Goal: Information Seeking & Learning: Check status

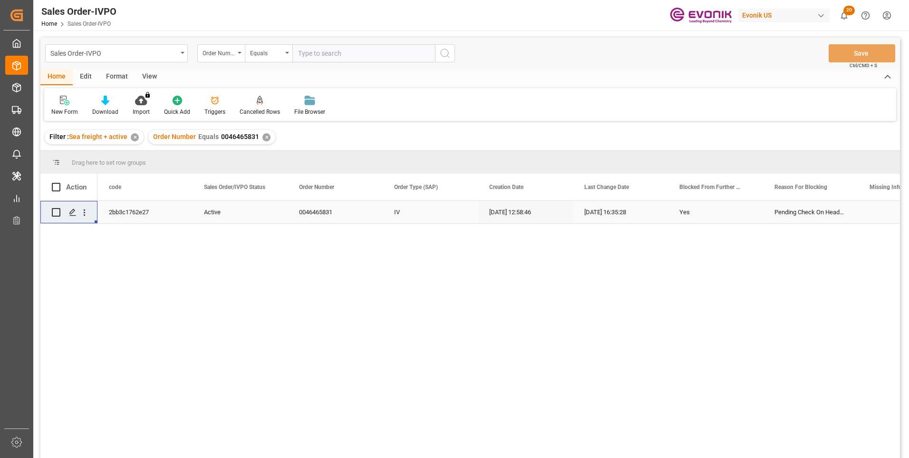
click at [312, 47] on input "text" at bounding box center [364, 53] width 143 height 18
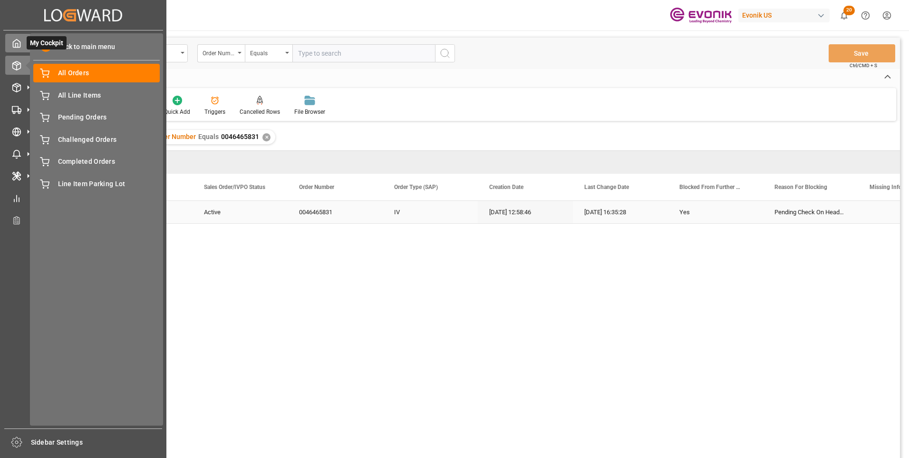
click at [22, 45] on div "My Cockpit My Cockpit" at bounding box center [83, 43] width 156 height 19
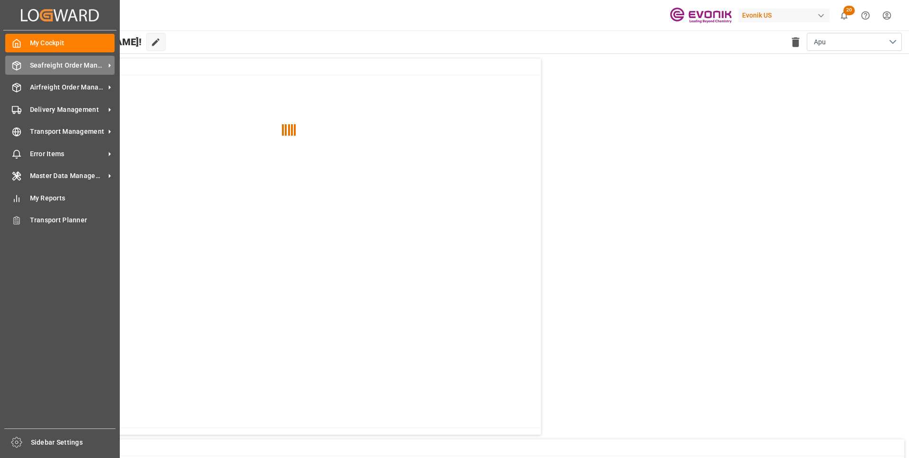
click at [59, 67] on span "Seafreight Order Management" at bounding box center [67, 65] width 75 height 10
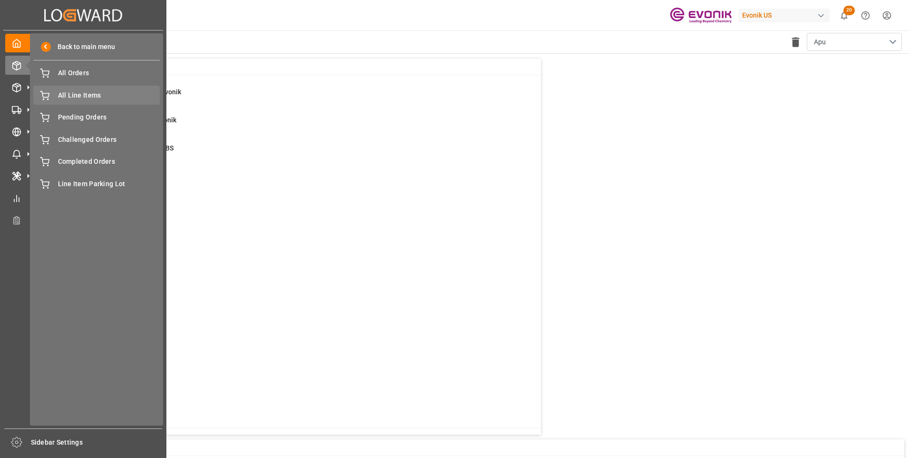
click at [92, 95] on span "All Line Items" at bounding box center [109, 95] width 102 height 10
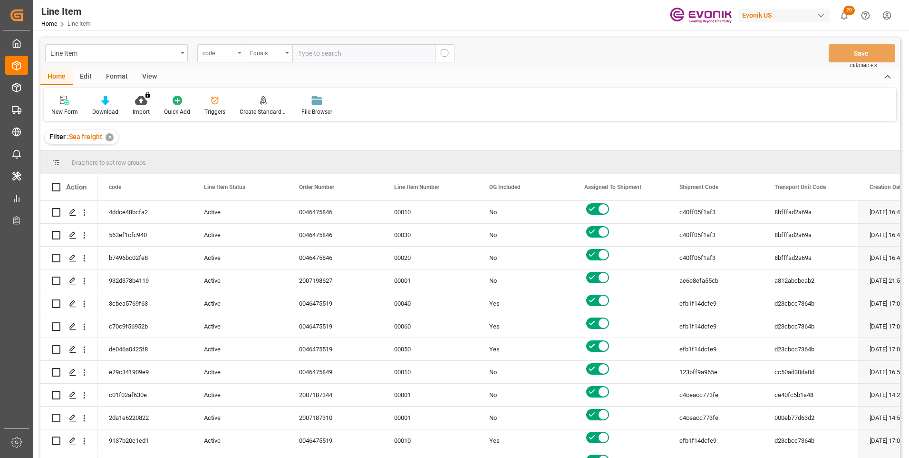
click at [239, 51] on div "code" at bounding box center [221, 53] width 48 height 18
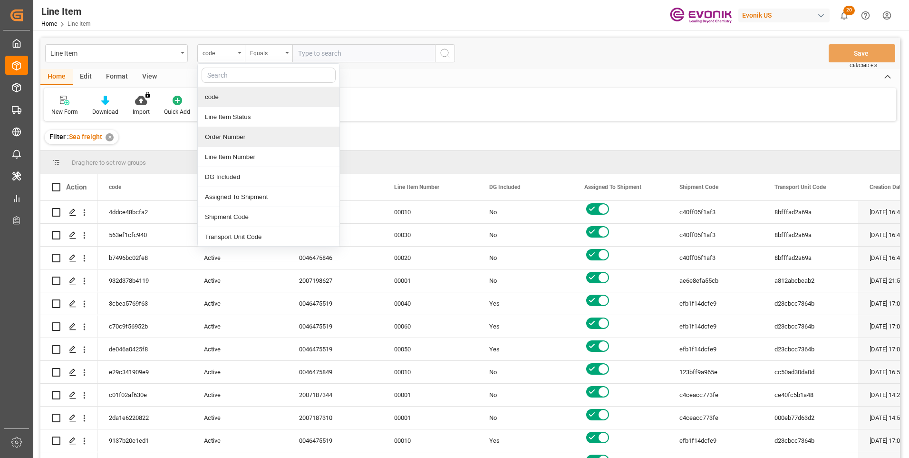
click at [222, 134] on div "Order Number" at bounding box center [269, 137] width 142 height 20
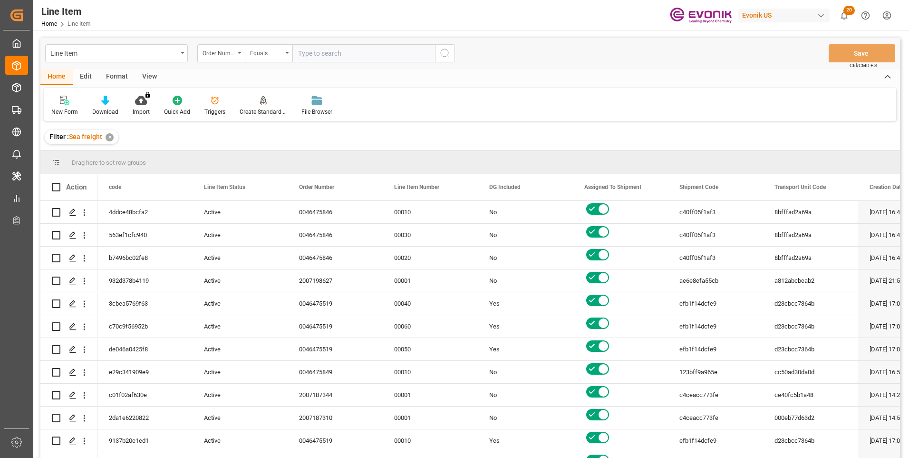
click at [312, 47] on input "text" at bounding box center [364, 53] width 143 height 18
paste input "2007183413"
type input "2007183413"
click at [446, 53] on icon "search button" at bounding box center [444, 53] width 11 height 11
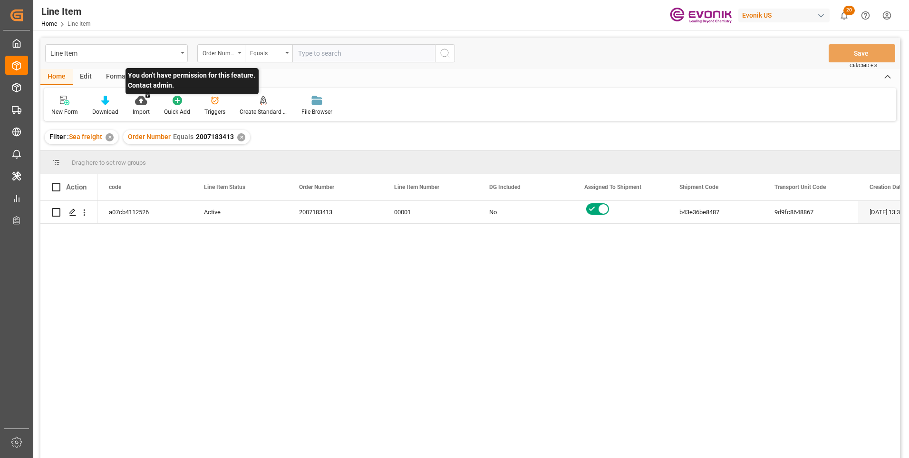
click at [142, 79] on p "You don't have permission for this feature. Contact admin." at bounding box center [192, 81] width 133 height 26
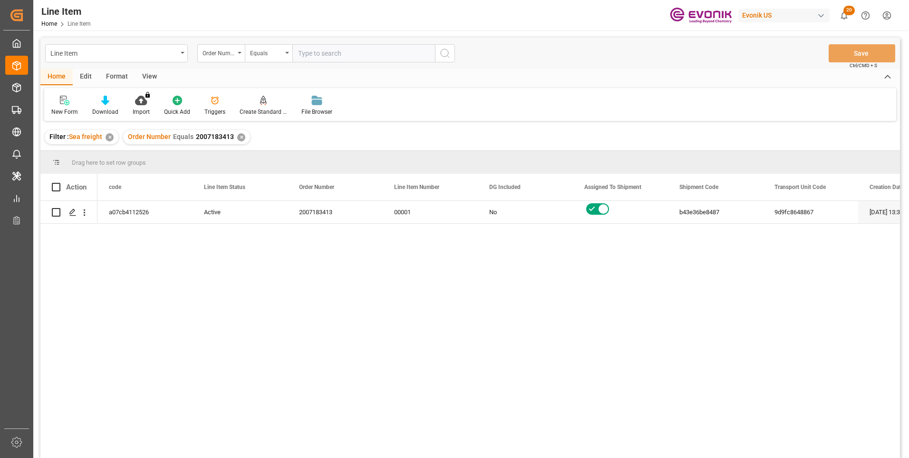
click at [151, 76] on div "View" at bounding box center [149, 77] width 29 height 16
click at [108, 107] on div "Standard Templates" at bounding box center [108, 105] width 62 height 21
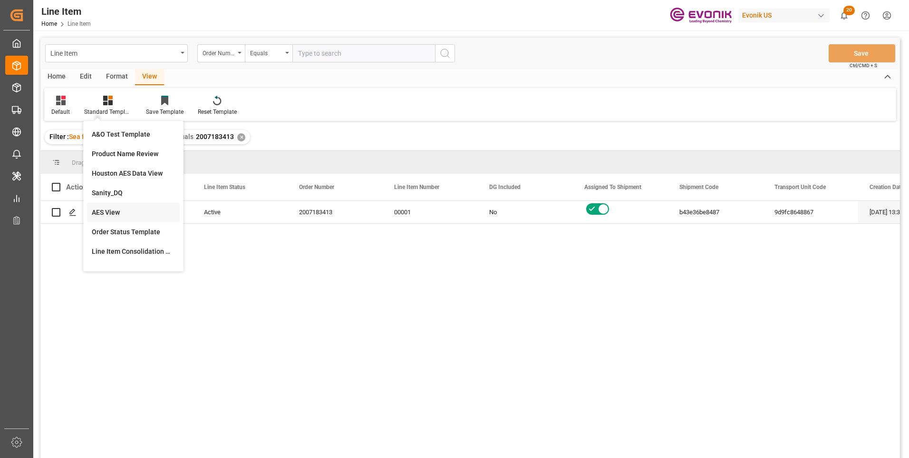
click at [111, 209] on div "AES View" at bounding box center [133, 212] width 83 height 10
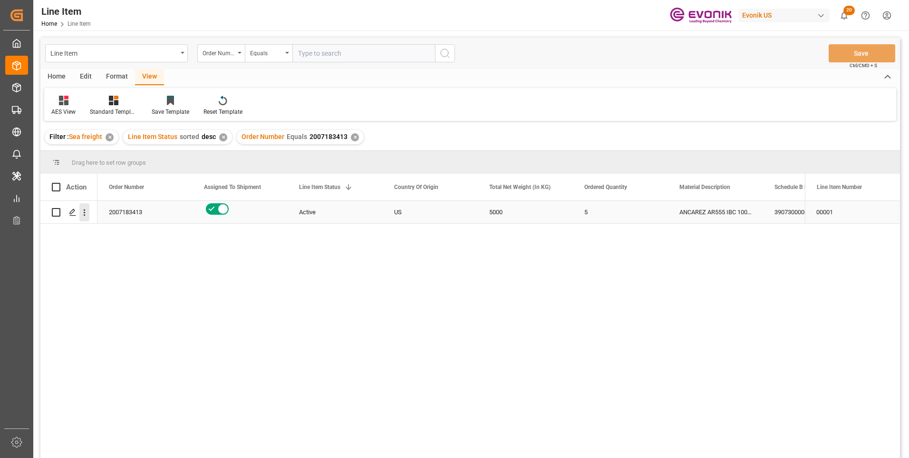
click at [85, 213] on icon "open menu" at bounding box center [85, 212] width 2 height 7
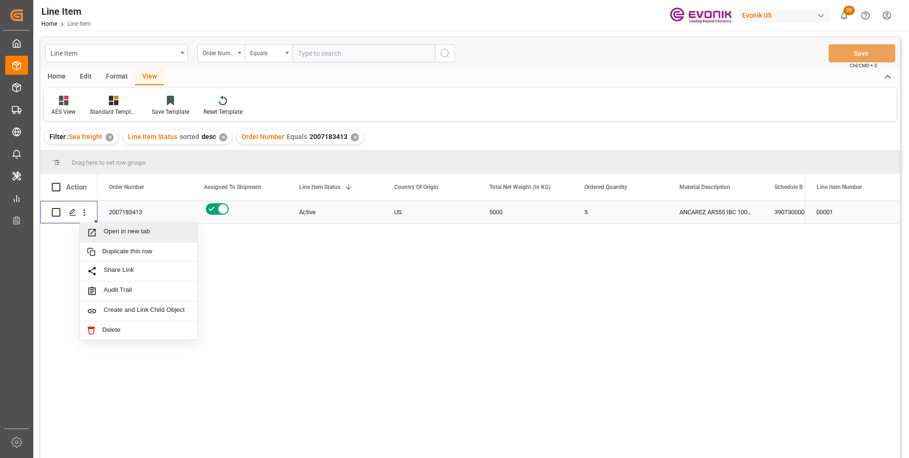
click at [98, 232] on span "Press SPACE to select this row." at bounding box center [95, 232] width 17 height 10
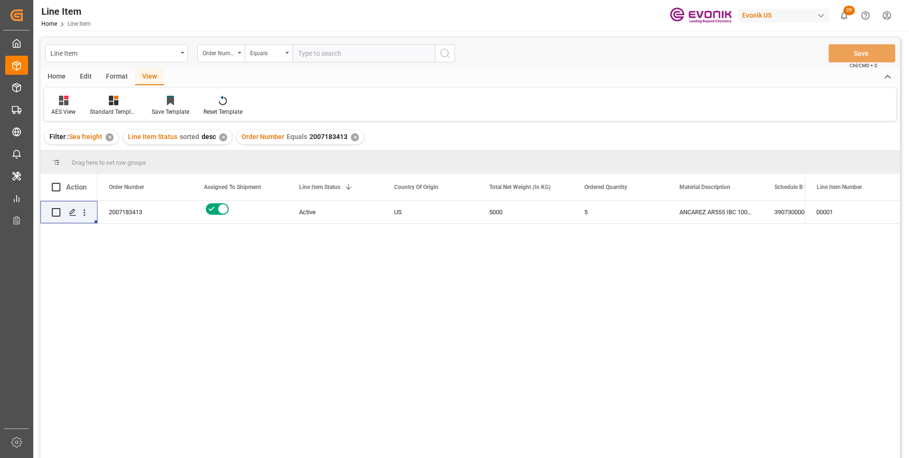
click at [110, 290] on div "2007183413 Active US 5000 5 ANCAREZ AR555 IBC 1000KG 3907300000 32500" at bounding box center [452, 332] width 708 height 263
click at [85, 215] on icon "open menu" at bounding box center [84, 212] width 10 height 10
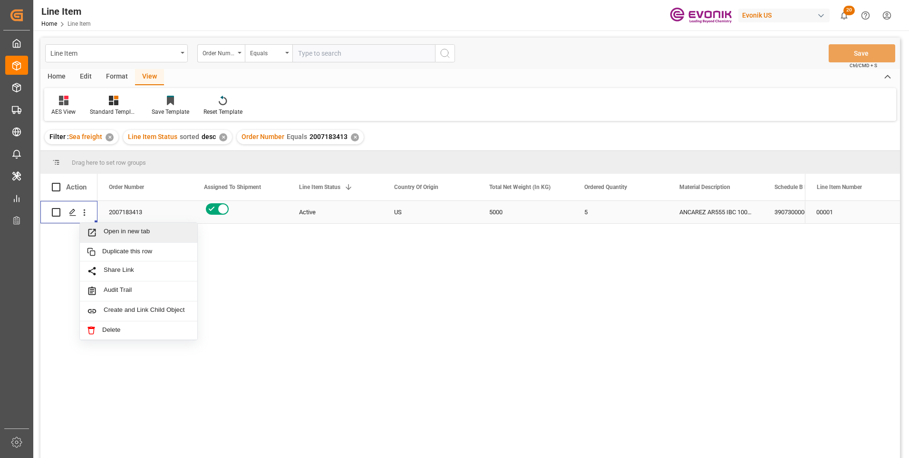
click at [120, 234] on span "Open in new tab" at bounding box center [147, 232] width 87 height 10
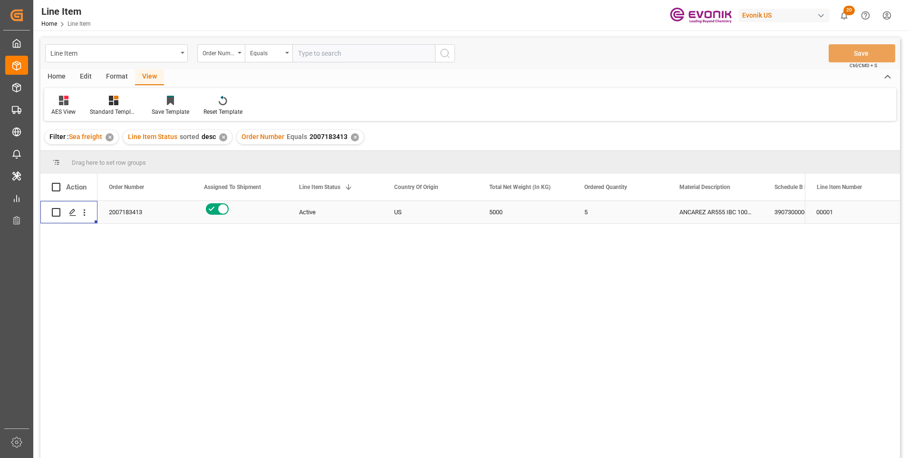
click at [494, 211] on div "5000" at bounding box center [525, 212] width 95 height 22
click at [780, 216] on div "3907300000" at bounding box center [810, 212] width 95 height 22
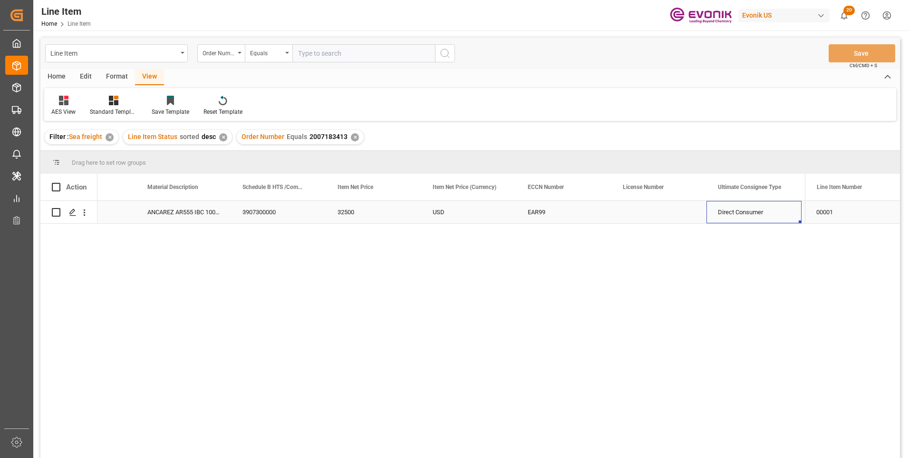
scroll to position [0, 532]
click at [355, 209] on div "32500" at bounding box center [373, 212] width 95 height 22
click at [167, 208] on div "ANCAREZ AR555 IBC 1000KG" at bounding box center [183, 212] width 95 height 22
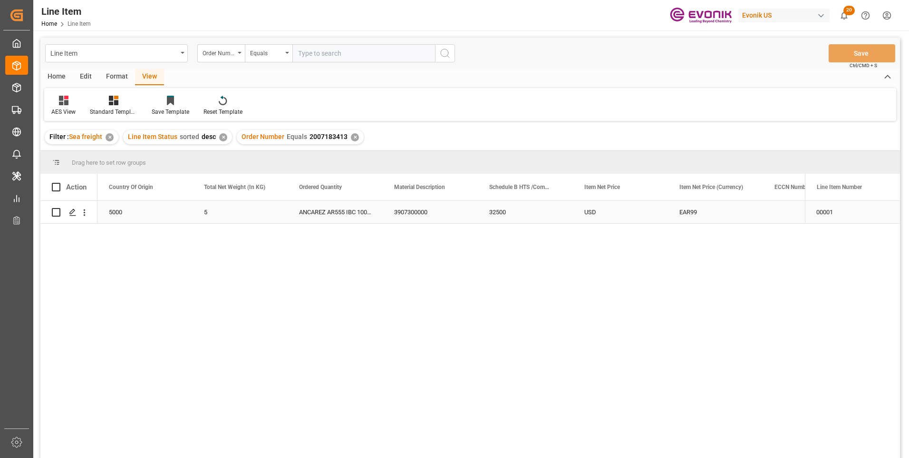
scroll to position [0, 285]
drag, startPoint x: 683, startPoint y: 206, endPoint x: 681, endPoint y: 228, distance: 22.1
click at [683, 206] on div "USD" at bounding box center [715, 212] width 95 height 22
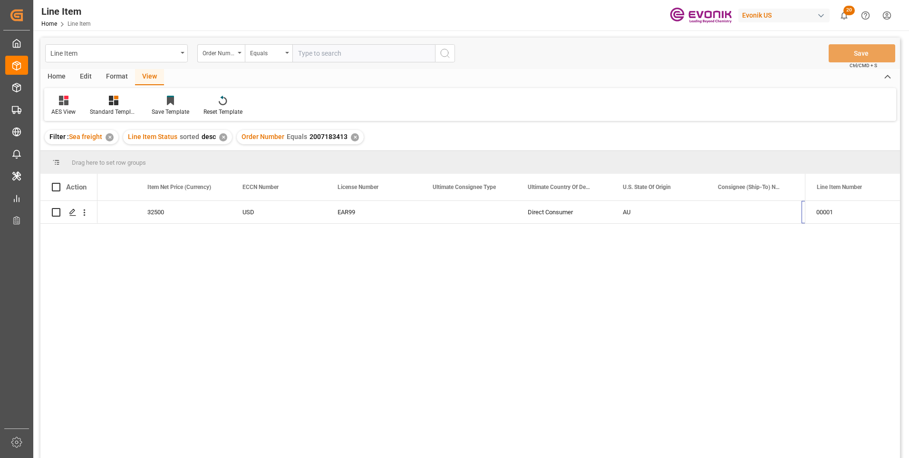
scroll to position [0, 818]
click at [312, 53] on input "text" at bounding box center [364, 53] width 143 height 18
paste input "2007000812"
type input "2007000812"
click at [447, 51] on icon "search button" at bounding box center [444, 53] width 11 height 11
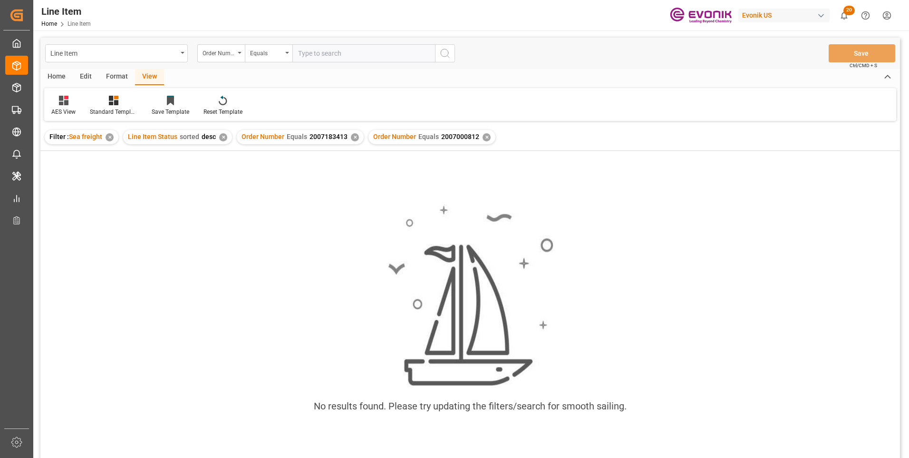
click at [349, 134] on div "Order Number Equals 2007183413 ✕" at bounding box center [300, 137] width 127 height 14
click at [351, 134] on div "✕" at bounding box center [355, 137] width 8 height 8
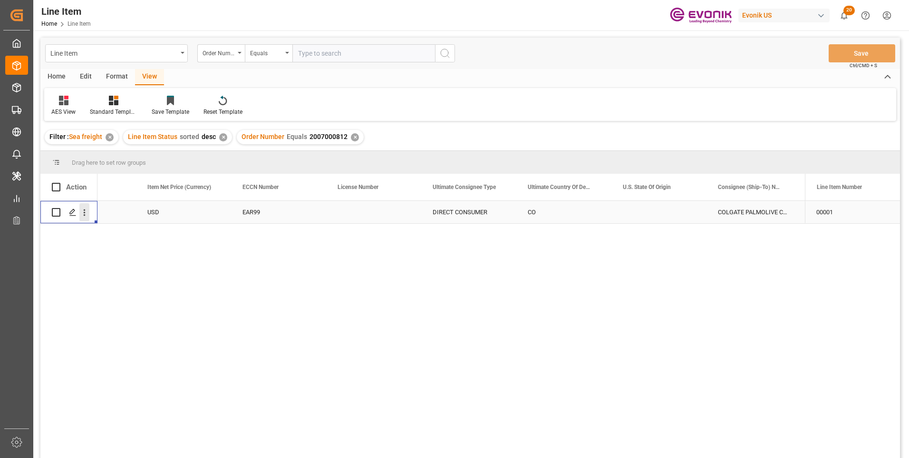
click at [86, 214] on icon "open menu" at bounding box center [84, 212] width 10 height 10
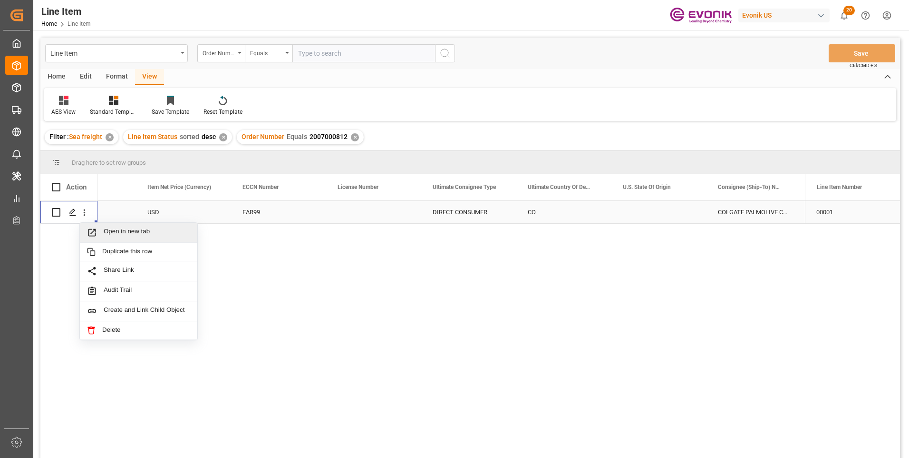
click at [117, 234] on span "Open in new tab" at bounding box center [147, 232] width 87 height 10
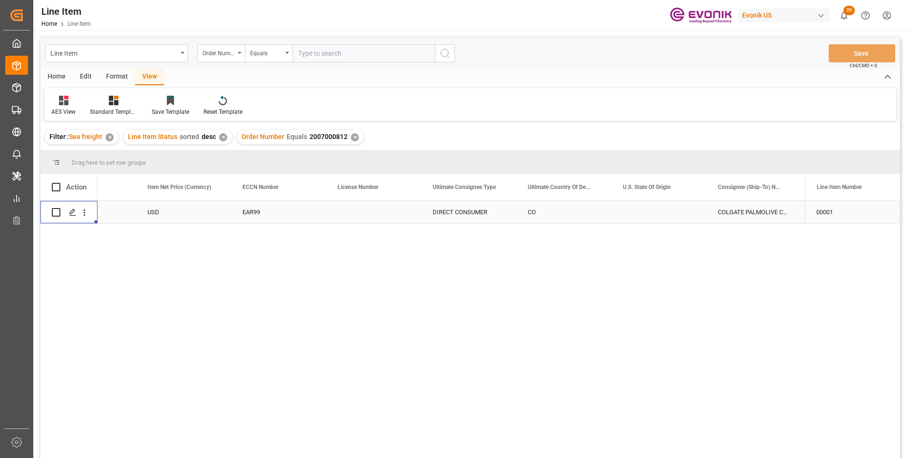
click at [154, 211] on div "USD" at bounding box center [183, 212] width 95 height 22
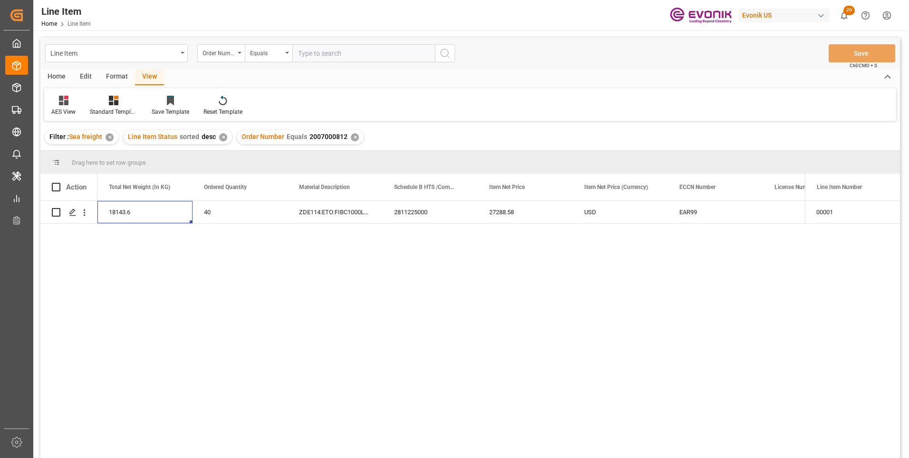
scroll to position [0, 285]
click at [219, 210] on div "18143.6" at bounding box center [240, 212] width 95 height 22
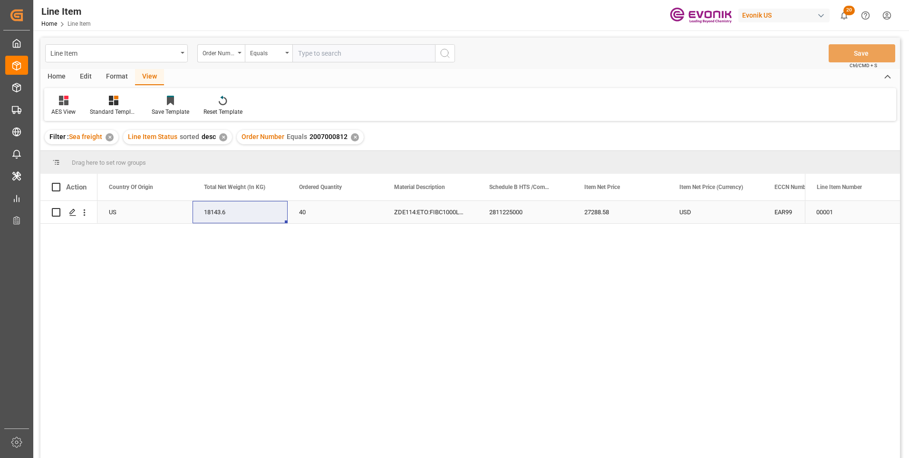
click at [605, 213] on div "27288.58" at bounding box center [620, 212] width 95 height 22
click at [702, 210] on div "USD" at bounding box center [715, 212] width 95 height 22
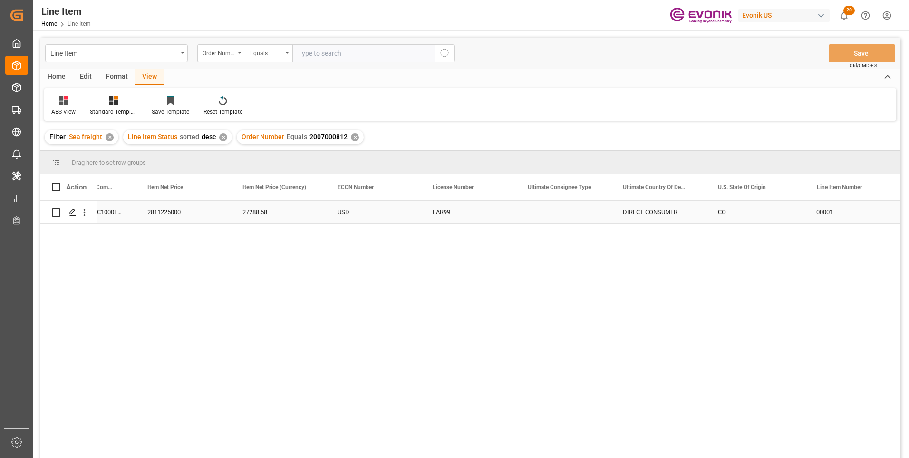
scroll to position [0, 722]
click at [312, 55] on input "text" at bounding box center [364, 53] width 143 height 18
paste input "0046467182"
type input "0046467182"
click at [444, 52] on icon "search button" at bounding box center [444, 53] width 11 height 11
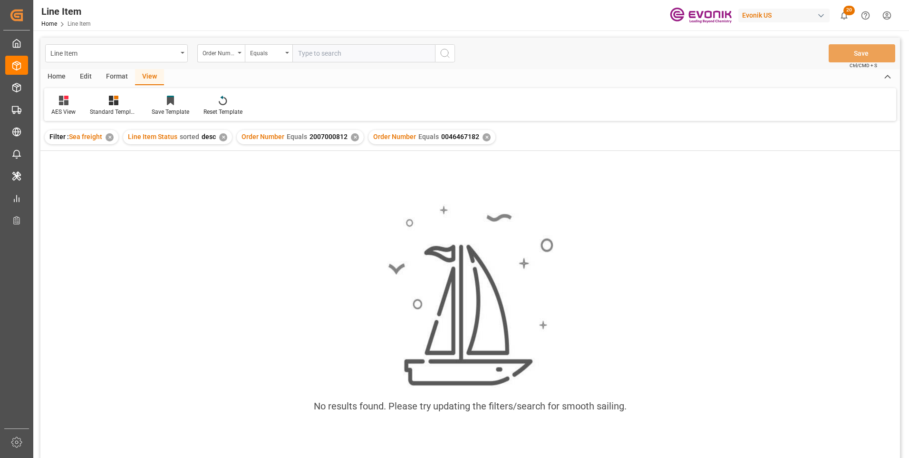
click at [353, 135] on div "✕" at bounding box center [355, 137] width 8 height 8
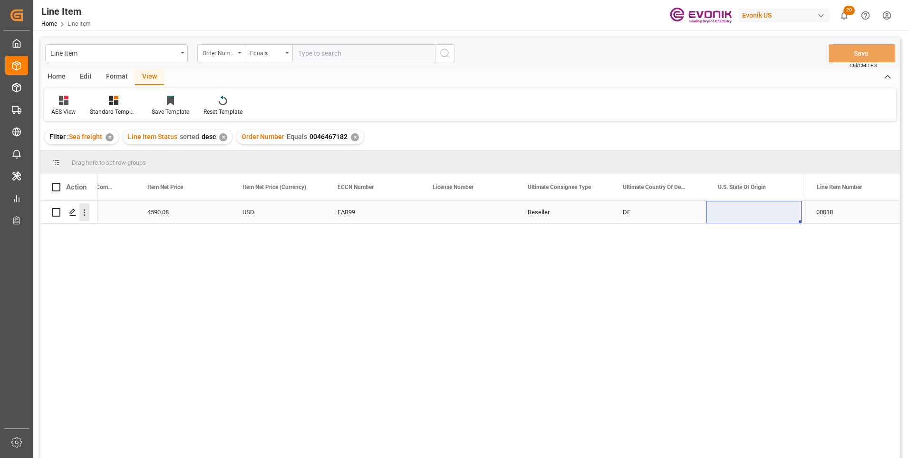
click at [85, 214] on icon "open menu" at bounding box center [84, 212] width 10 height 10
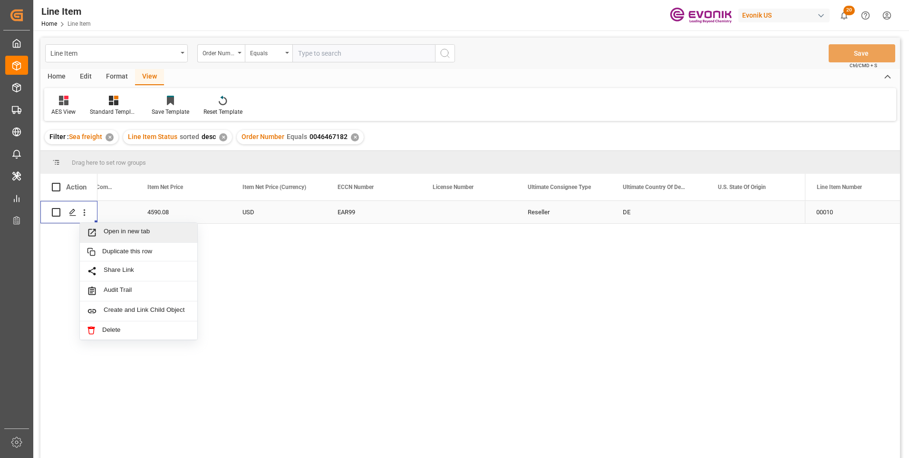
click at [125, 231] on span "Open in new tab" at bounding box center [147, 232] width 87 height 10
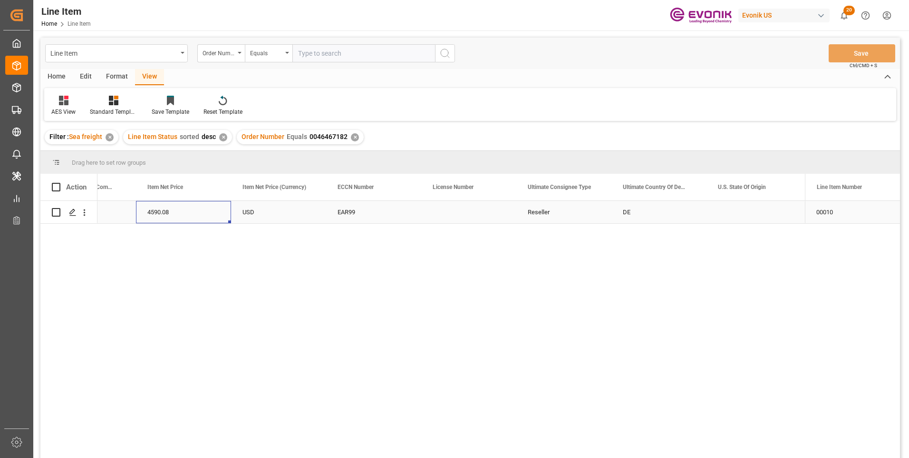
click at [157, 206] on div "4590.08" at bounding box center [183, 212] width 95 height 22
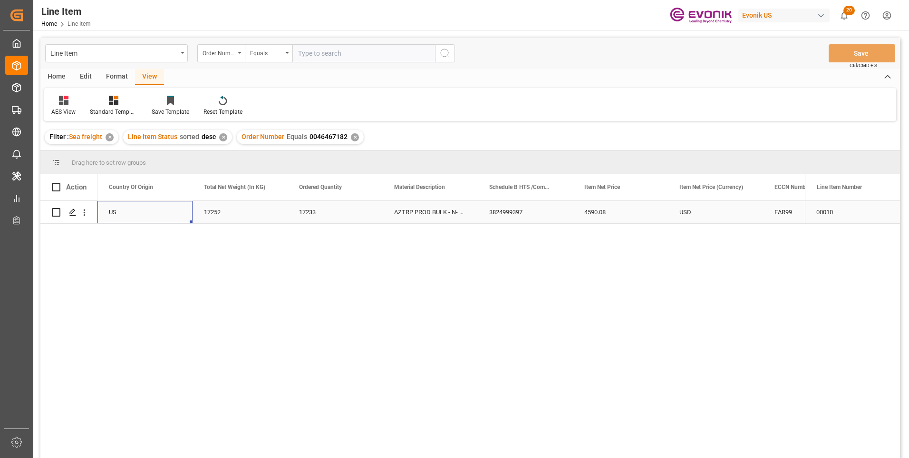
scroll to position [0, 190]
click at [318, 208] on div "17252" at bounding box center [335, 212] width 95 height 22
click at [682, 212] on div "4590.08" at bounding box center [715, 212] width 95 height 22
click at [702, 213] on div "4590.08" at bounding box center [715, 212] width 95 height 22
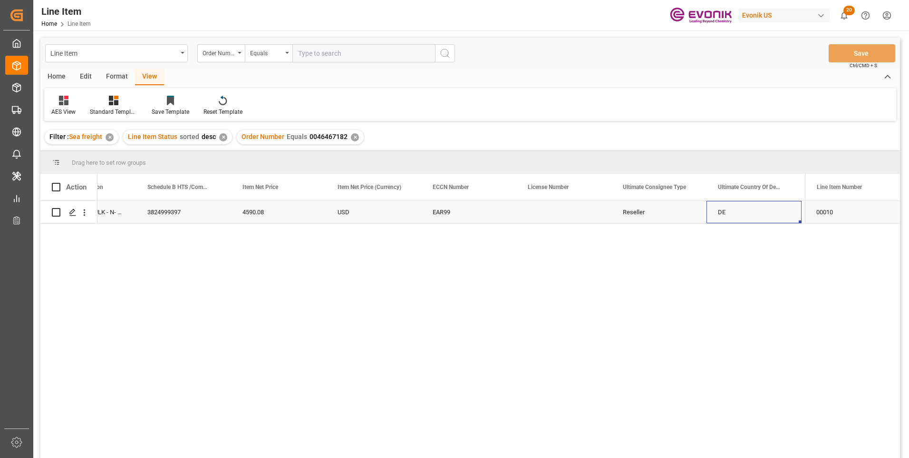
scroll to position [0, 722]
click at [316, 56] on input "text" at bounding box center [364, 53] width 143 height 18
paste input "0046467181"
type input "0046467181"
click at [445, 51] on icon "search button" at bounding box center [444, 53] width 11 height 11
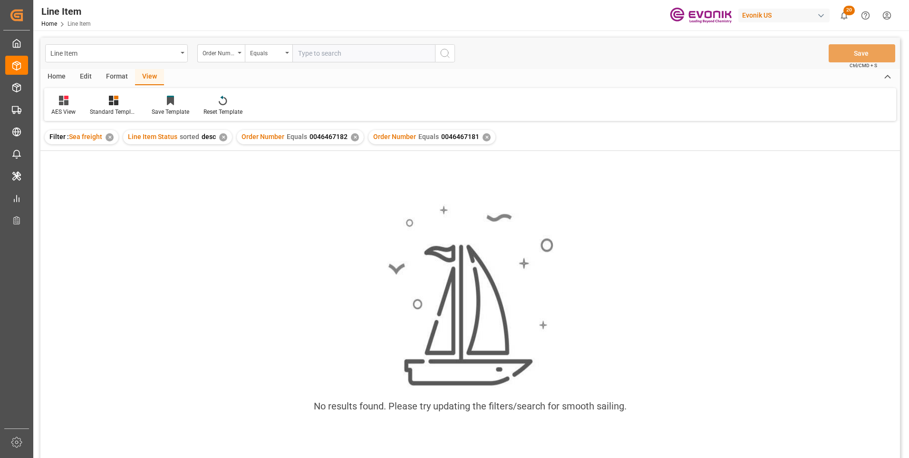
click at [351, 138] on div "✕" at bounding box center [355, 137] width 8 height 8
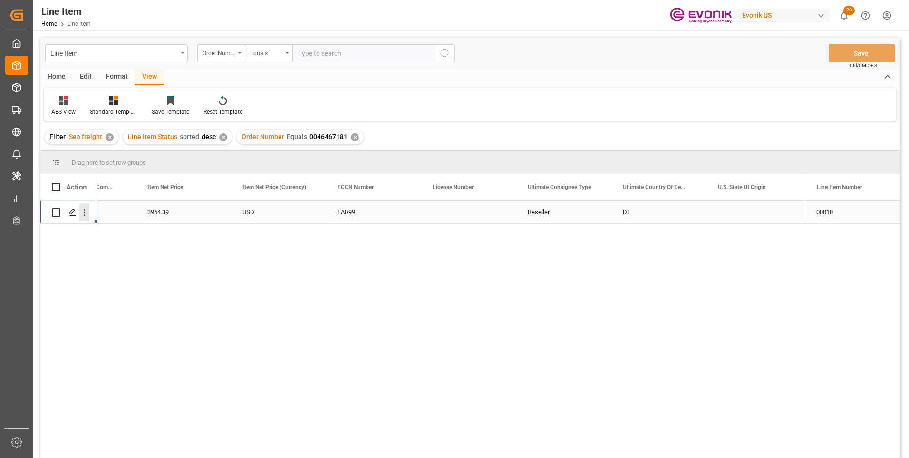
click at [85, 215] on icon "open menu" at bounding box center [84, 212] width 10 height 10
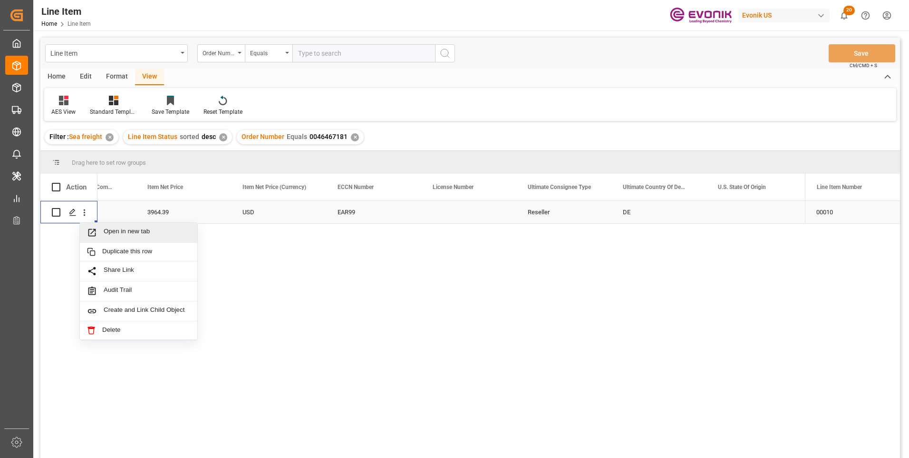
click at [114, 231] on span "Open in new tab" at bounding box center [147, 232] width 87 height 10
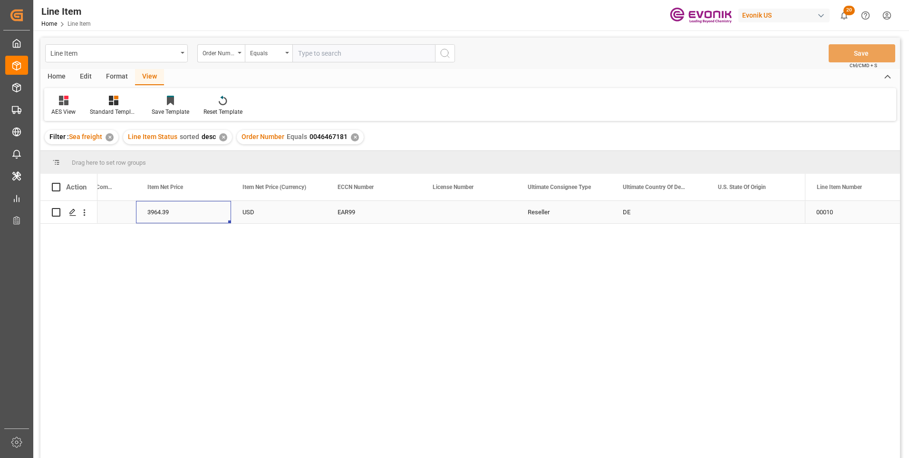
click at [158, 213] on div "3964.39" at bounding box center [183, 212] width 95 height 22
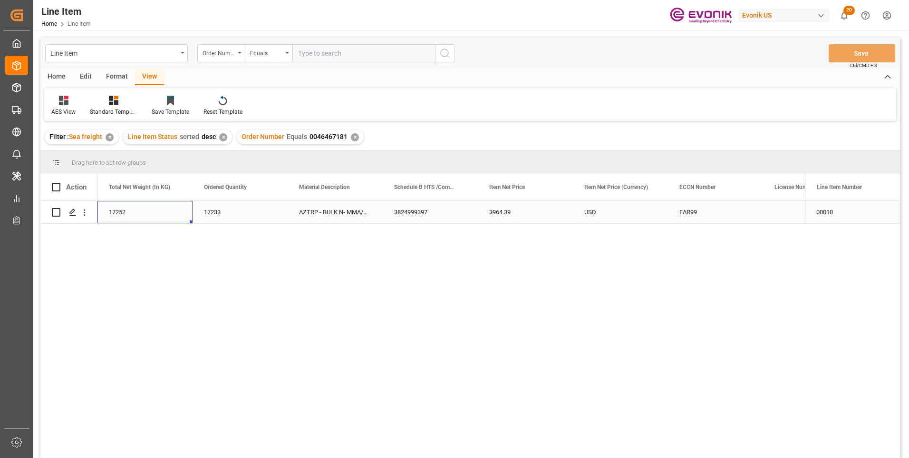
scroll to position [0, 285]
click at [214, 212] on div "17252" at bounding box center [240, 212] width 95 height 22
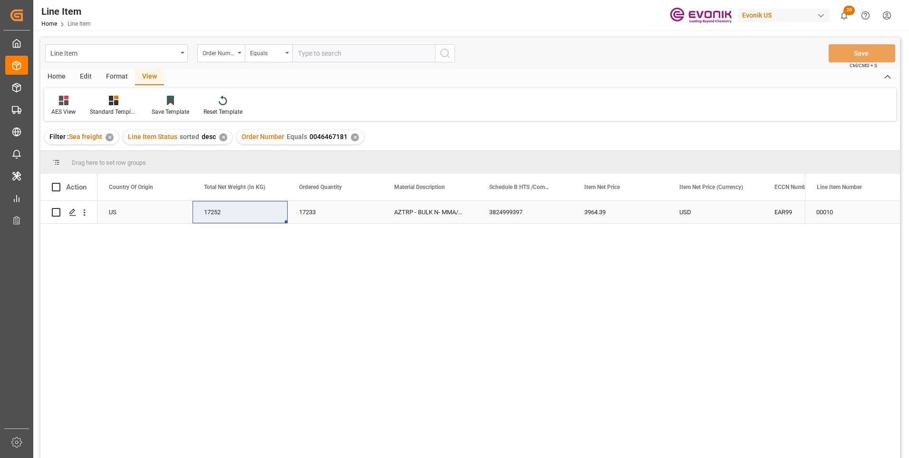
click at [603, 210] on div "3964.39" at bounding box center [620, 212] width 95 height 22
click at [701, 212] on div "USD" at bounding box center [715, 212] width 95 height 22
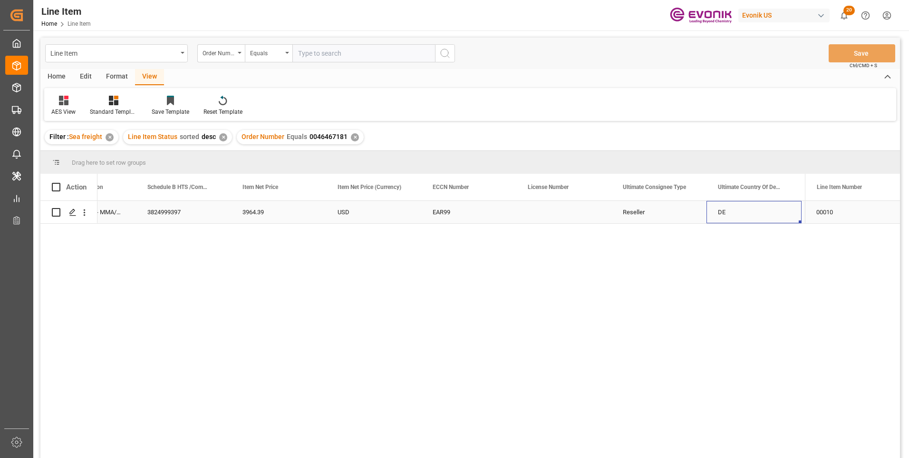
scroll to position [0, 722]
click at [326, 211] on div "USD" at bounding box center [278, 212] width 95 height 22
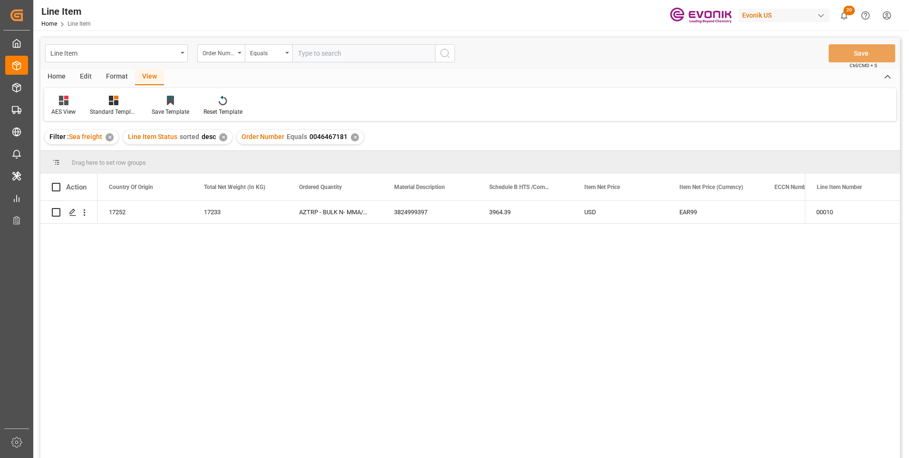
scroll to position [0, 190]
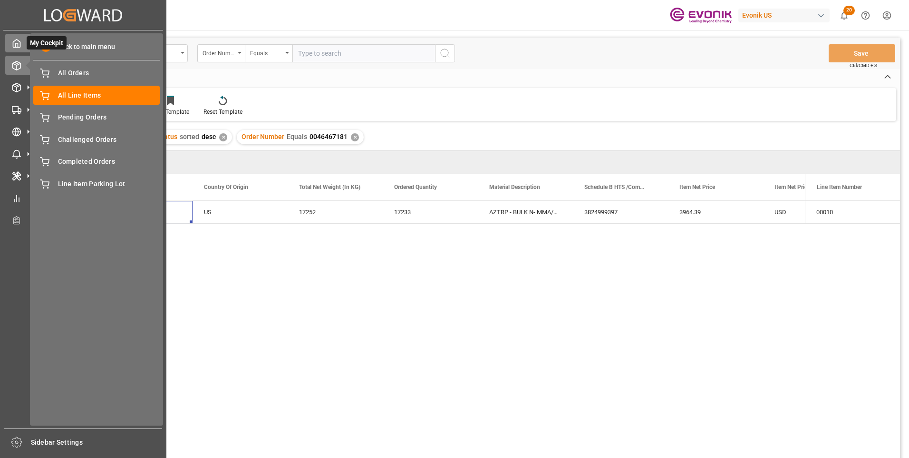
click at [20, 49] on div "My Cockpit My Cockpit" at bounding box center [83, 43] width 156 height 19
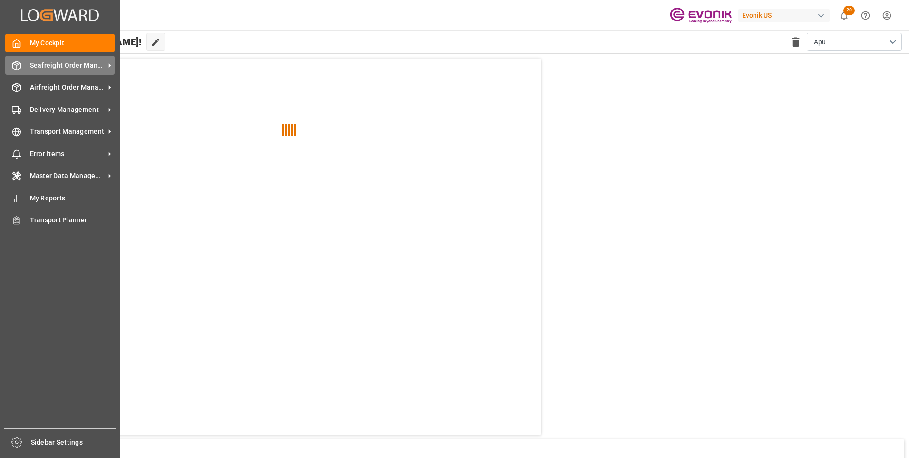
click at [56, 67] on span "Seafreight Order Management" at bounding box center [67, 65] width 75 height 10
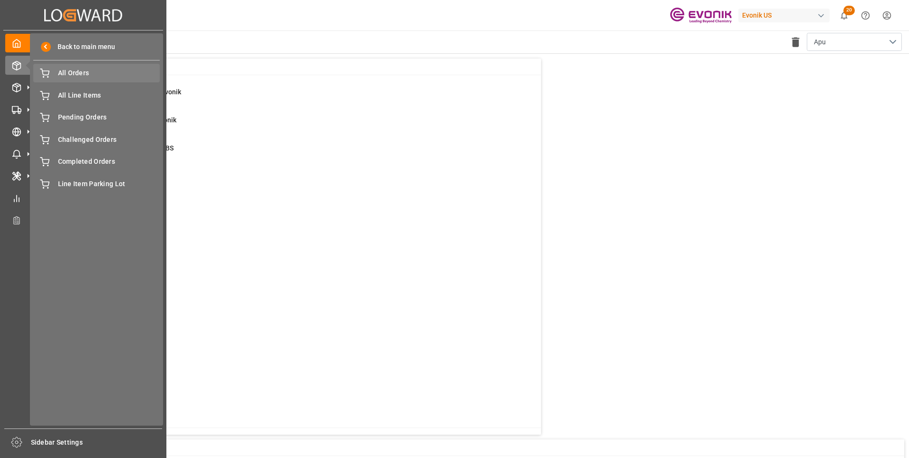
click at [66, 74] on span "All Orders" at bounding box center [109, 73] width 102 height 10
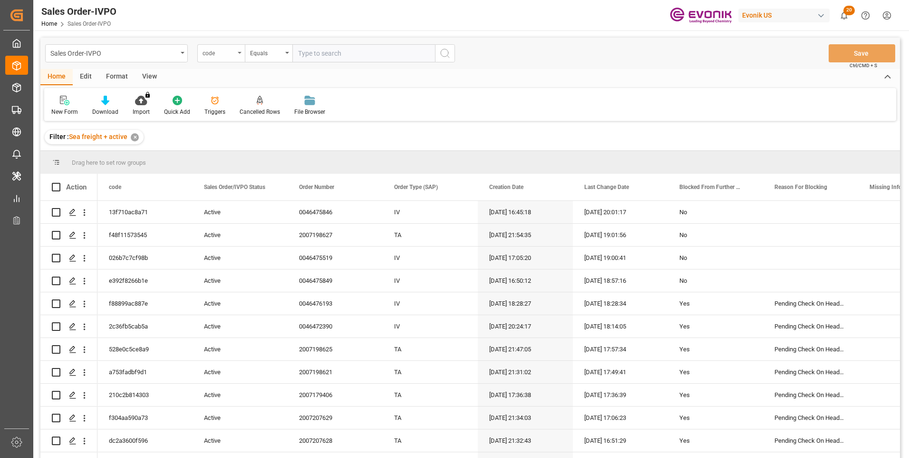
click at [240, 51] on div "code" at bounding box center [221, 53] width 48 height 18
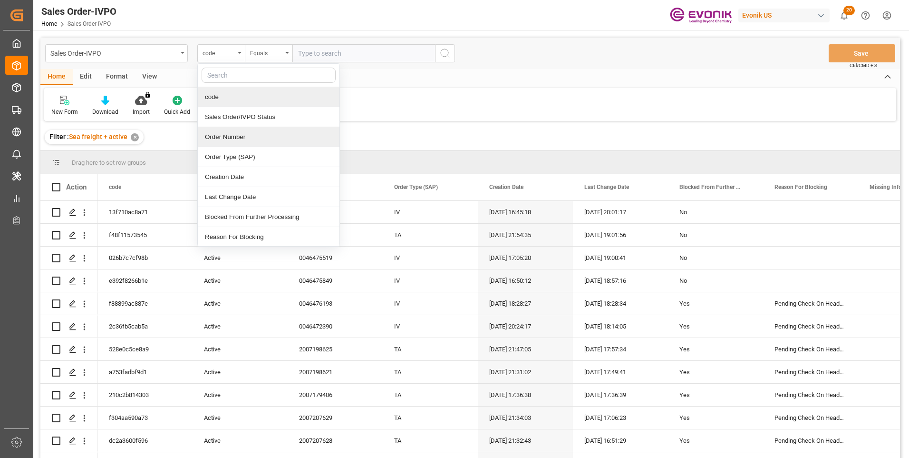
click at [224, 137] on div "Order Number" at bounding box center [269, 137] width 142 height 20
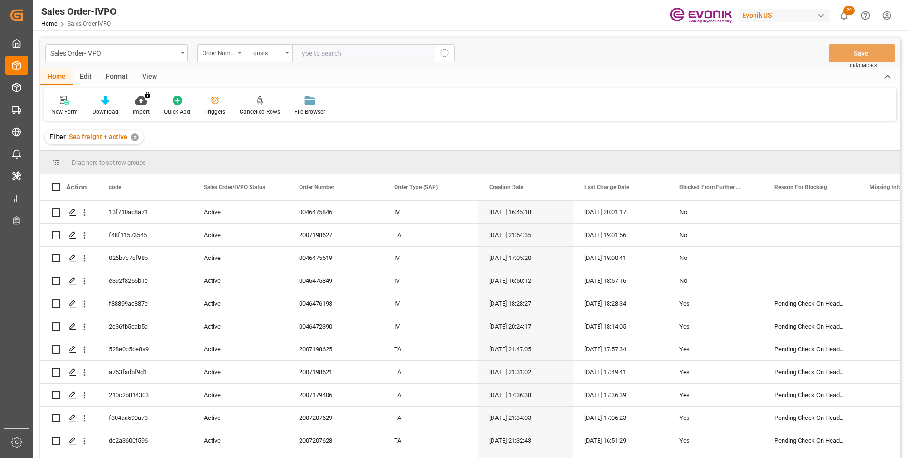
click at [312, 53] on input "text" at bounding box center [364, 53] width 143 height 18
paste input "0046465831"
type input "0046465831"
click at [444, 53] on icon "search button" at bounding box center [444, 53] width 11 height 11
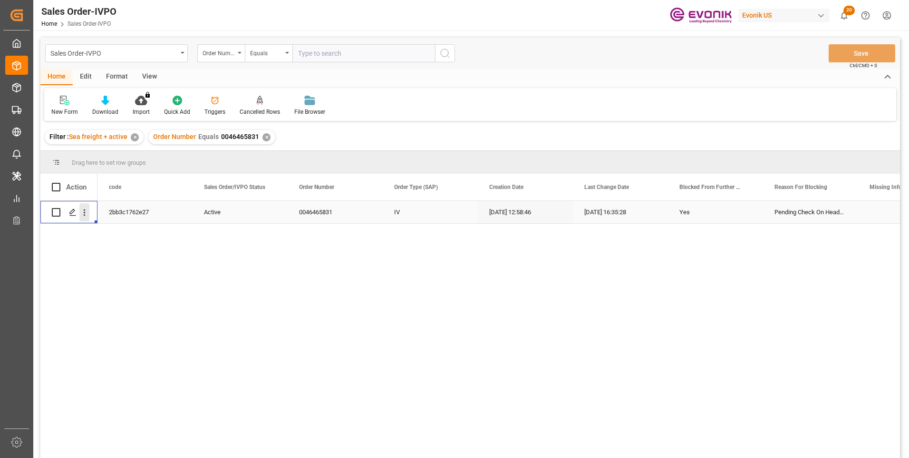
click at [85, 213] on icon "open menu" at bounding box center [85, 212] width 2 height 7
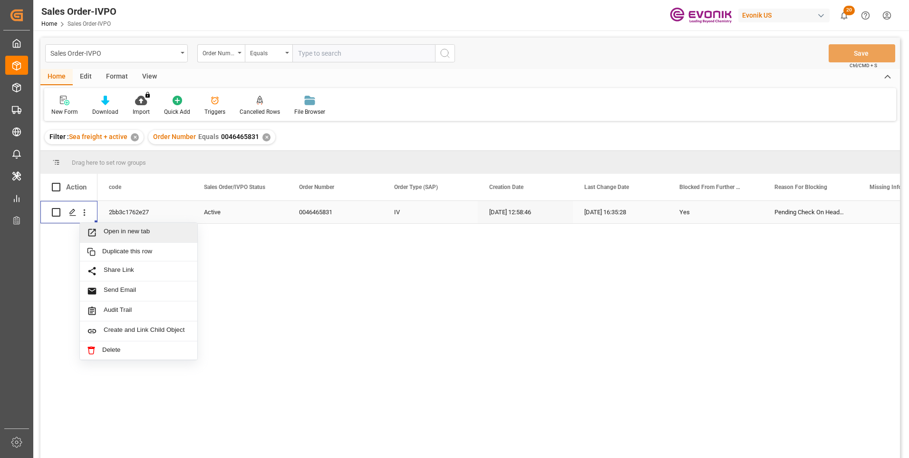
click at [123, 231] on span "Open in new tab" at bounding box center [147, 232] width 87 height 10
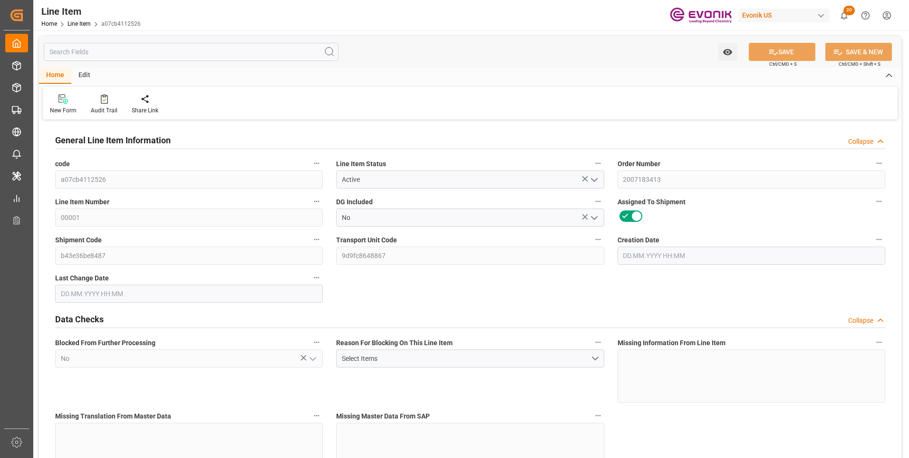
type input "5"
type input "5275"
type input "5000"
type input "6.96"
type input "5"
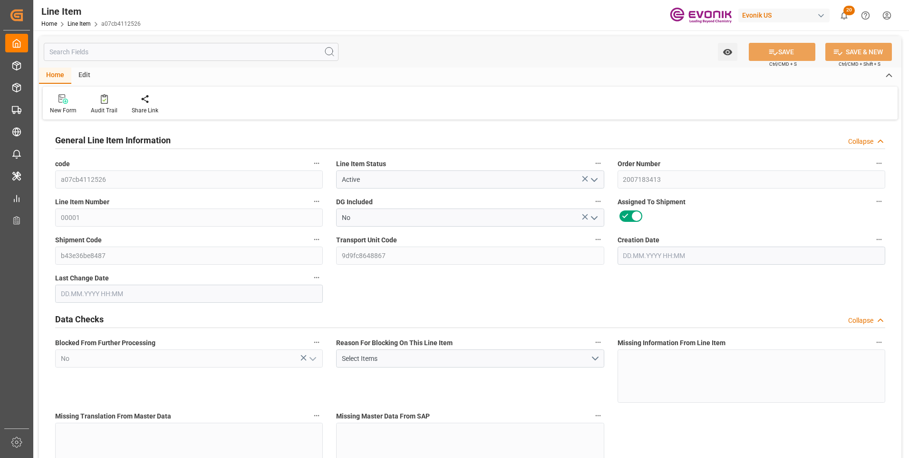
type input "32500"
type input "5"
type input "5275"
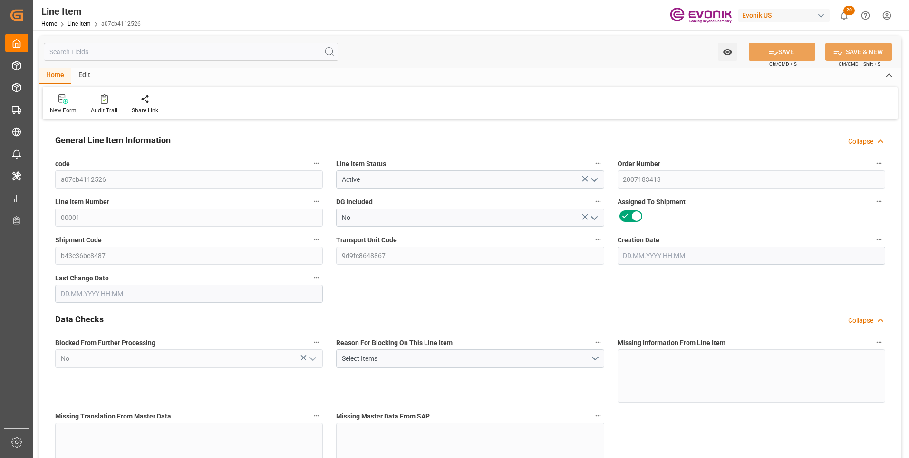
type input "5275"
type input "5000"
type input "6.96"
type input "6960"
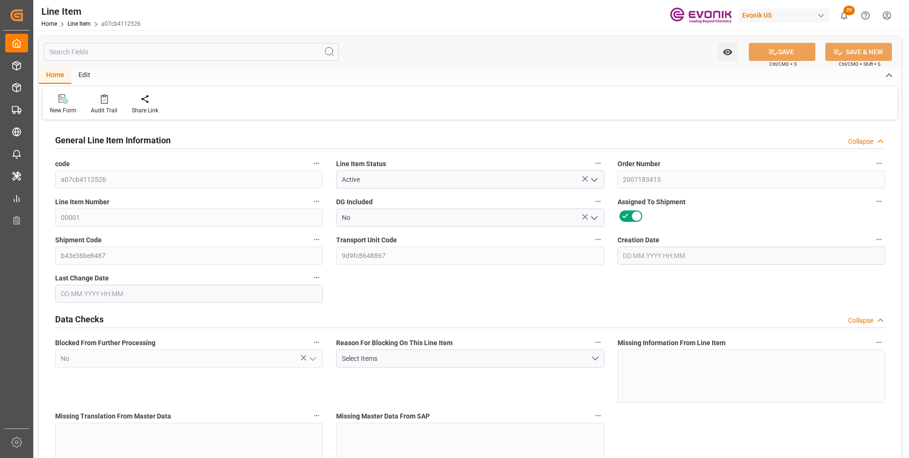
type input "0"
type input "23.09.2025 13:38"
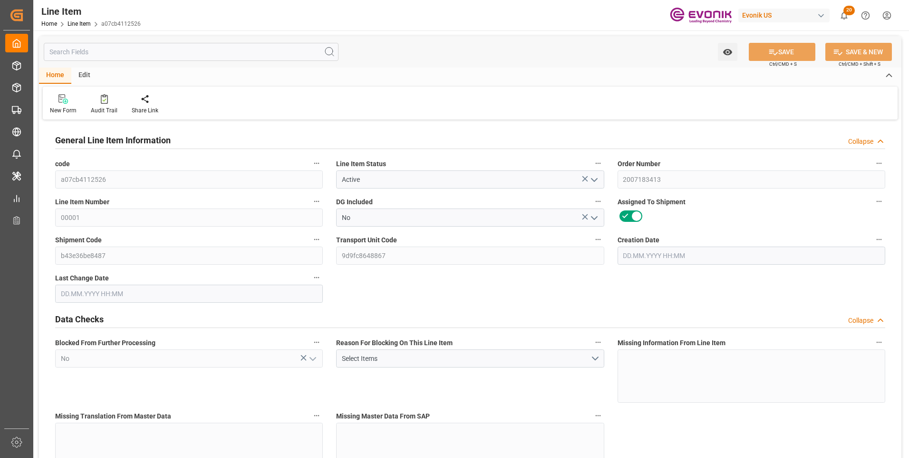
type input "24.09.2025 07:00"
type input "01.12.2025"
type input "08.10.2025"
type input "01.10.2025"
click at [97, 49] on input "text" at bounding box center [191, 52] width 295 height 18
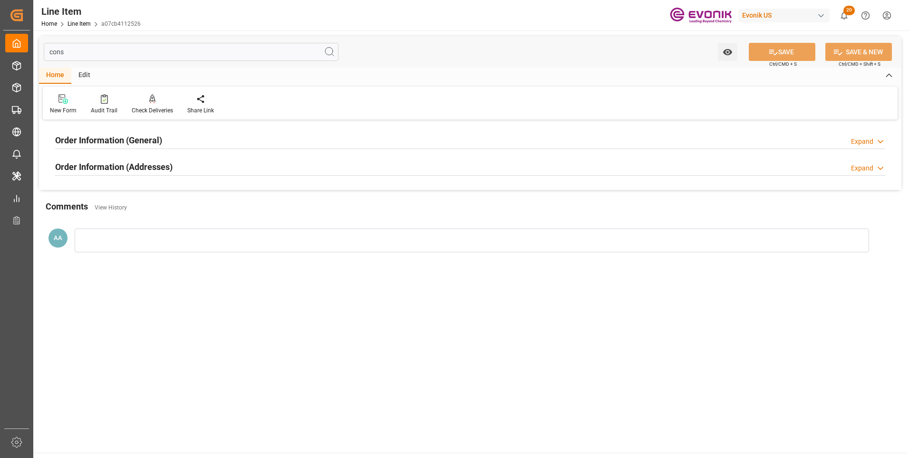
type input "cons"
click at [109, 141] on h2 "Order Information (General)" at bounding box center [108, 140] width 107 height 13
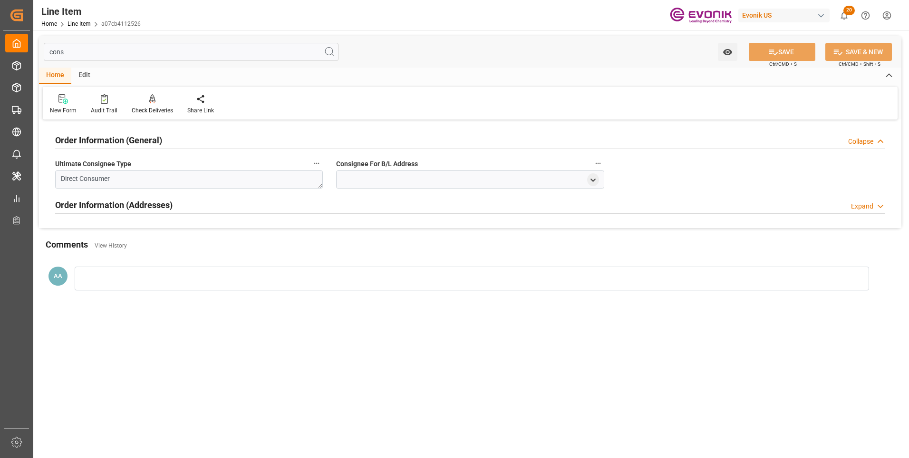
click at [109, 141] on h2 "Order Information (General)" at bounding box center [108, 140] width 107 height 13
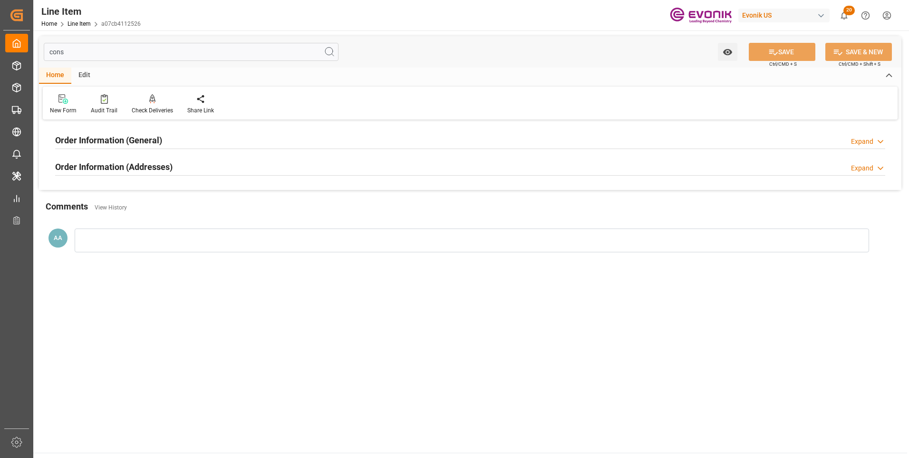
click at [114, 163] on h2 "Order Information (Addresses)" at bounding box center [113, 166] width 117 height 13
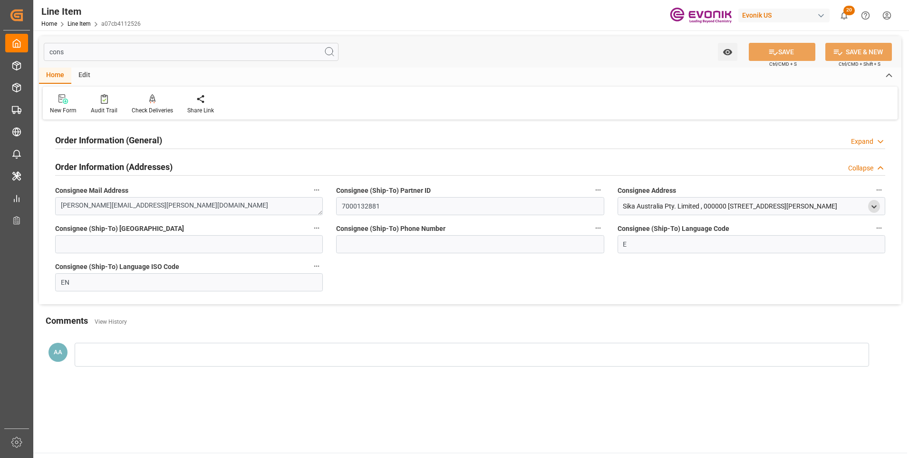
click at [875, 207] on polyline "open menu" at bounding box center [874, 206] width 4 height 2
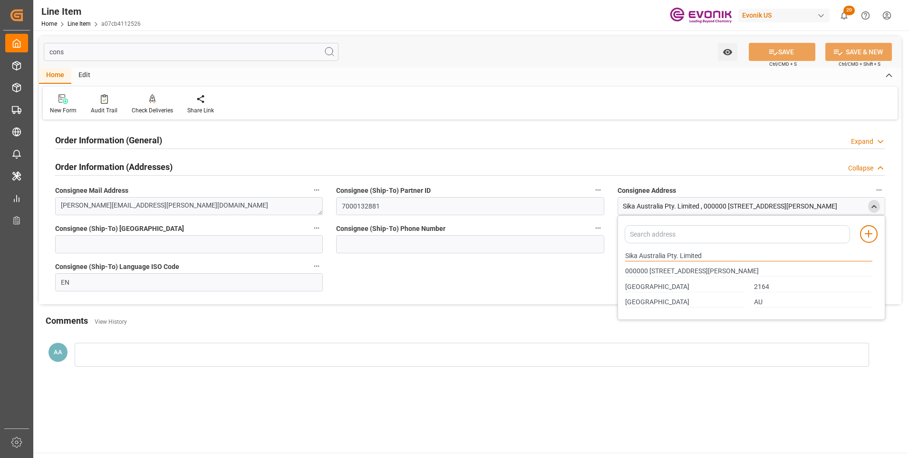
drag, startPoint x: 666, startPoint y: 256, endPoint x: 542, endPoint y: 262, distance: 124.2
click at [542, 262] on div "Order Information (General) Expand Ultimate Consignee Type Direct Consumer Cons…" at bounding box center [470, 213] width 863 height 182
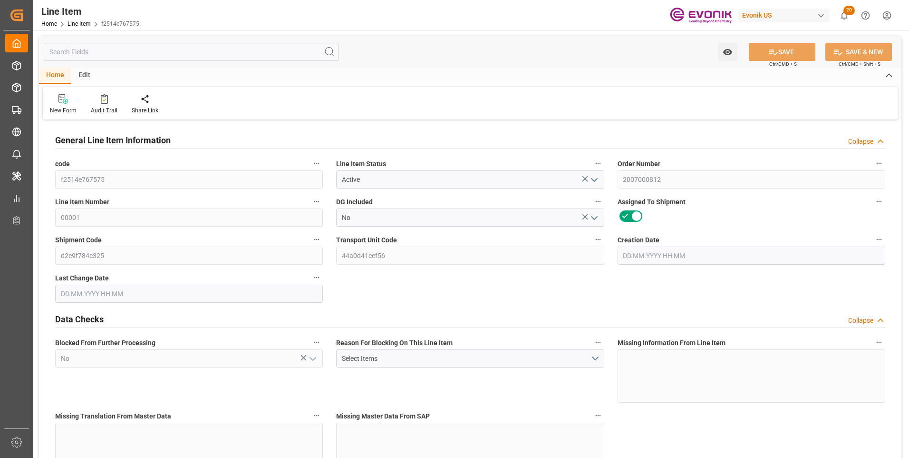
type input "20"
type input "18250"
type input "18143.6"
type input "54.568"
type input "40"
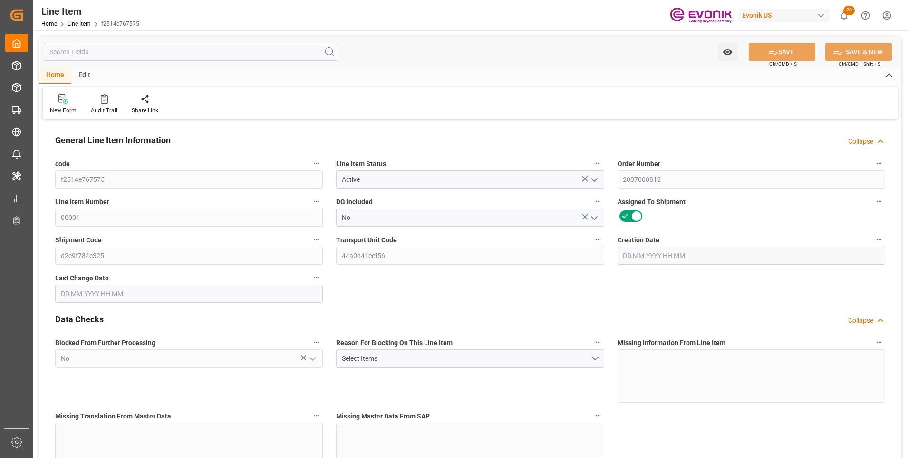
type input "27288.58"
type input "40"
type input "18250"
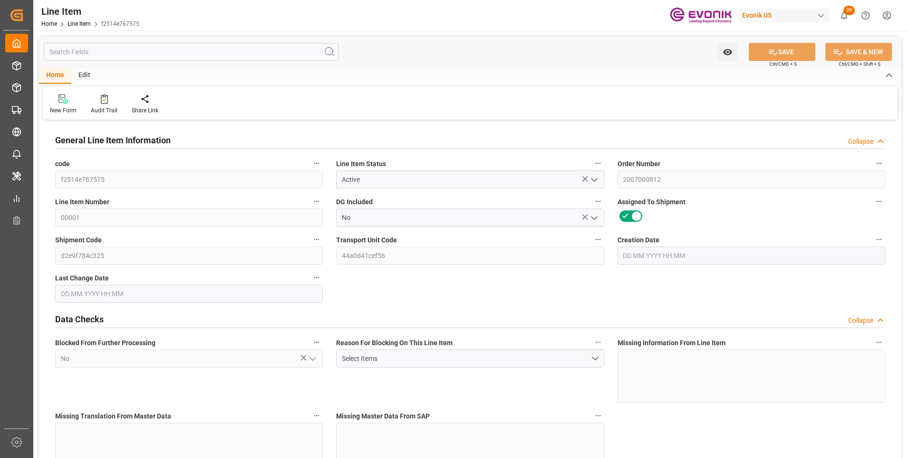
type input "18568"
type input "18143.6"
type input "54.568"
type input "54568.04"
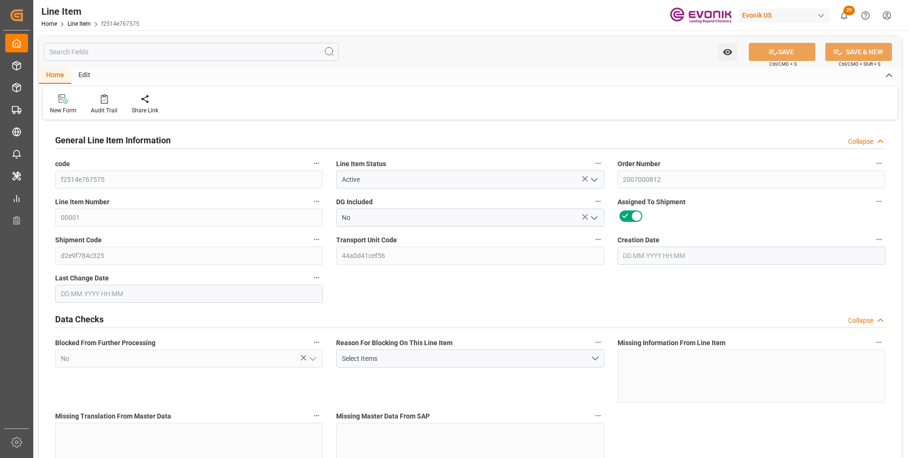
type input "0"
type input "12.05.2025 20:38"
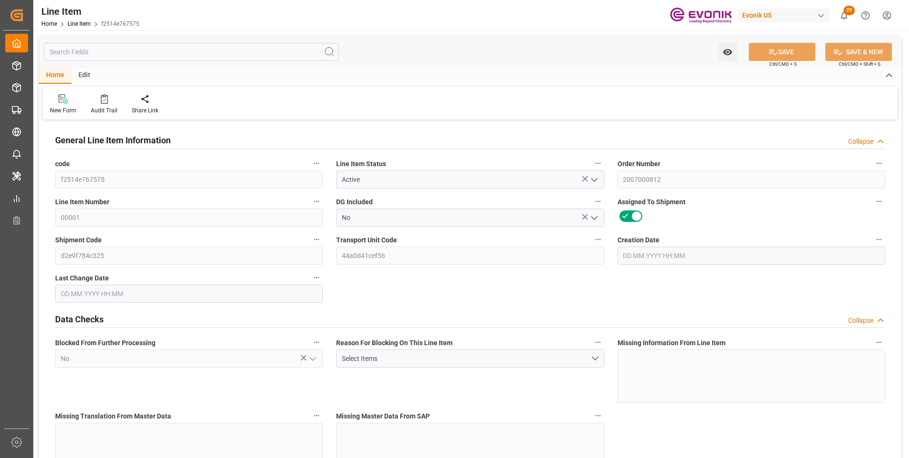
type input "25.08.2025 05:26"
type input "20.10.2025"
type input "26.09.2025"
type input "19.09.2025"
click at [124, 51] on input "text" at bounding box center [191, 52] width 295 height 18
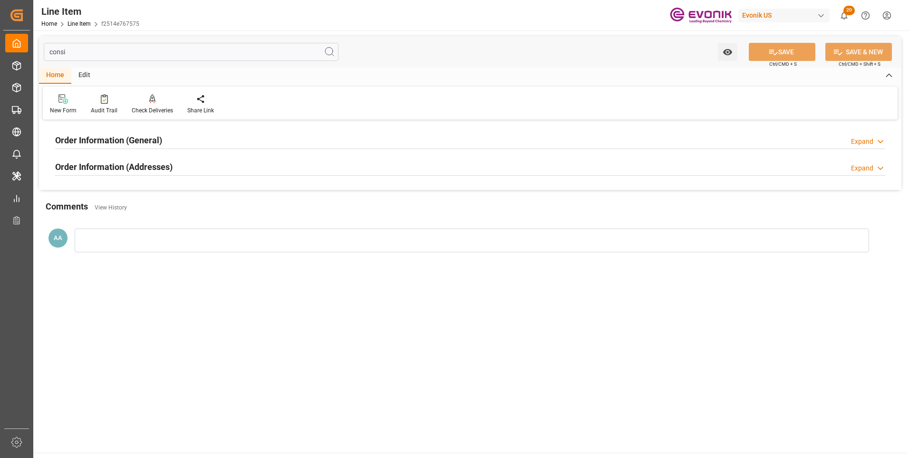
type input "consi"
click at [112, 139] on h2 "Order Information (General)" at bounding box center [108, 140] width 107 height 13
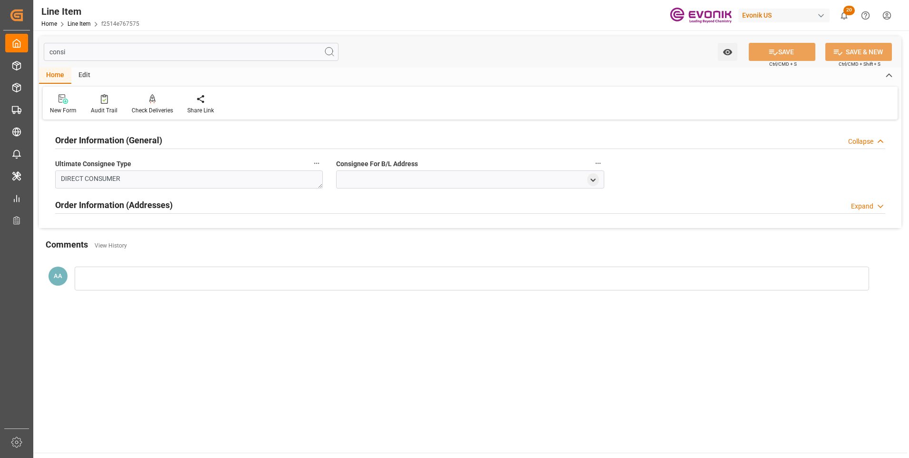
click at [112, 139] on h2 "Order Information (General)" at bounding box center [108, 140] width 107 height 13
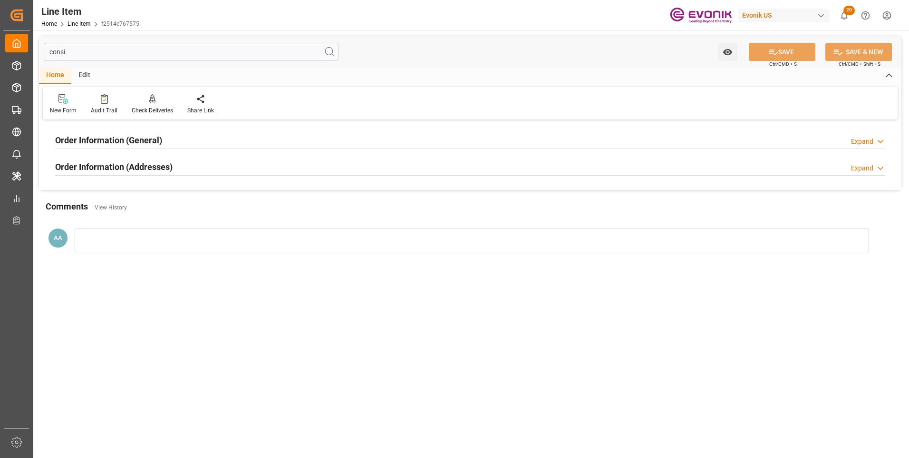
click at [128, 164] on h2 "Order Information (Addresses)" at bounding box center [113, 166] width 117 height 13
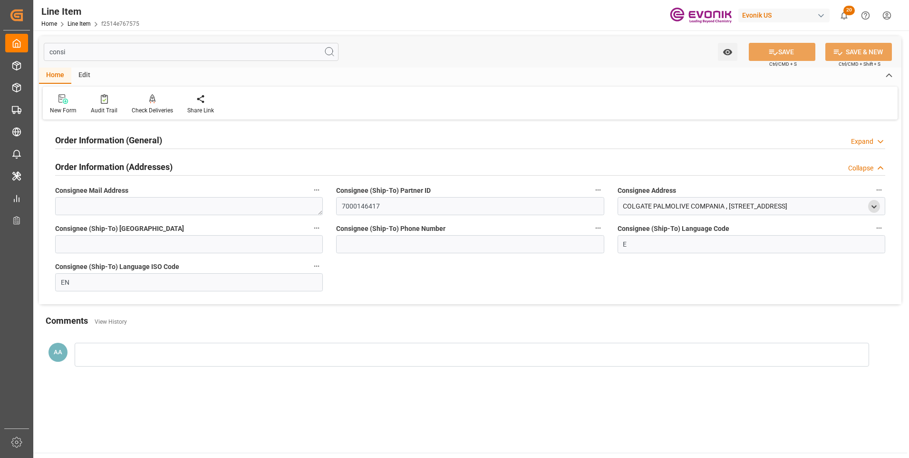
click at [879, 208] on div "open menu" at bounding box center [874, 206] width 12 height 13
click at [872, 207] on icon "open menu" at bounding box center [874, 207] width 8 height 8
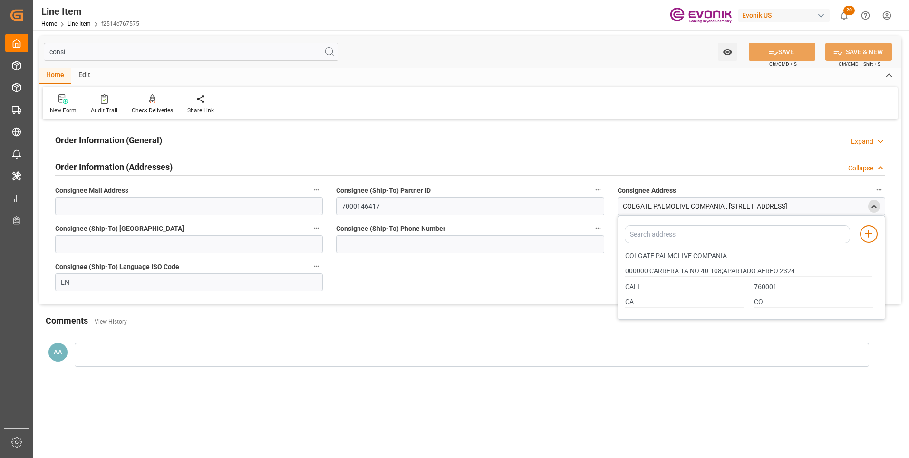
drag, startPoint x: 691, startPoint y: 255, endPoint x: 502, endPoint y: 273, distance: 189.6
click at [506, 272] on div "Order Information (General) Expand Ultimate Consignee Type DIRECT CONSUMER Cons…" at bounding box center [470, 213] width 863 height 182
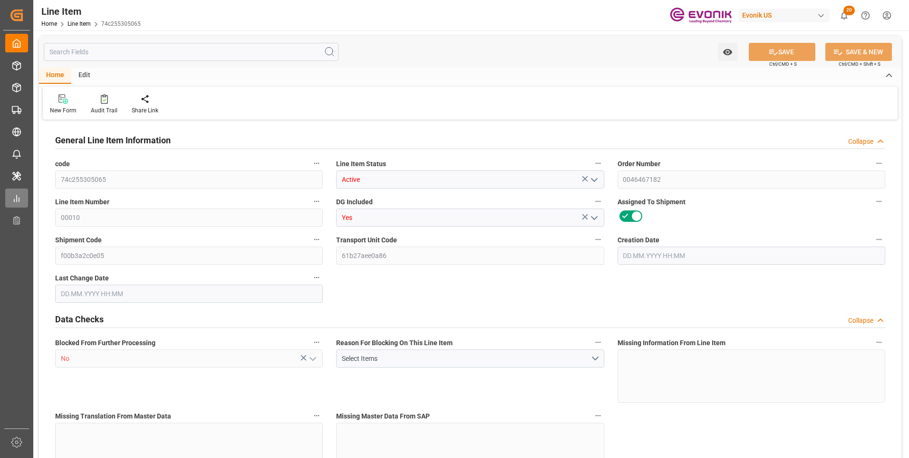
type input "0"
type input "17252"
type input "0"
type input "17233"
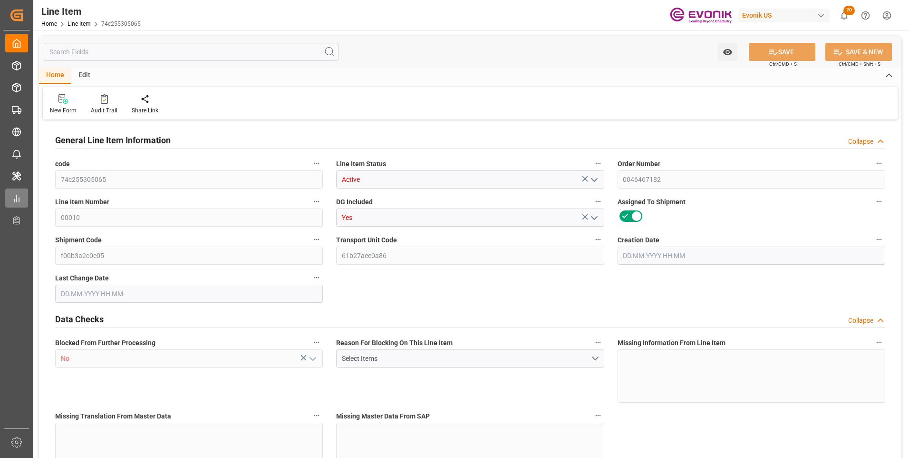
type input "4590.08"
type input "17233"
type input "38000"
type input "17252"
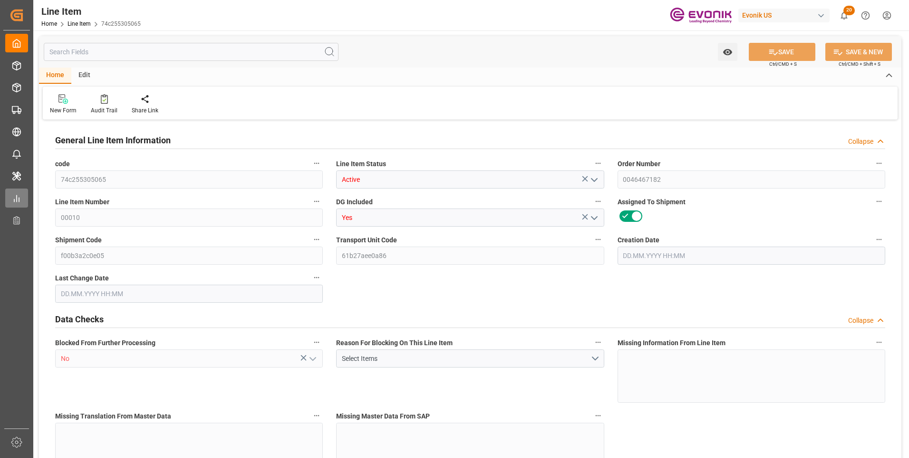
type input "17252"
type input "0"
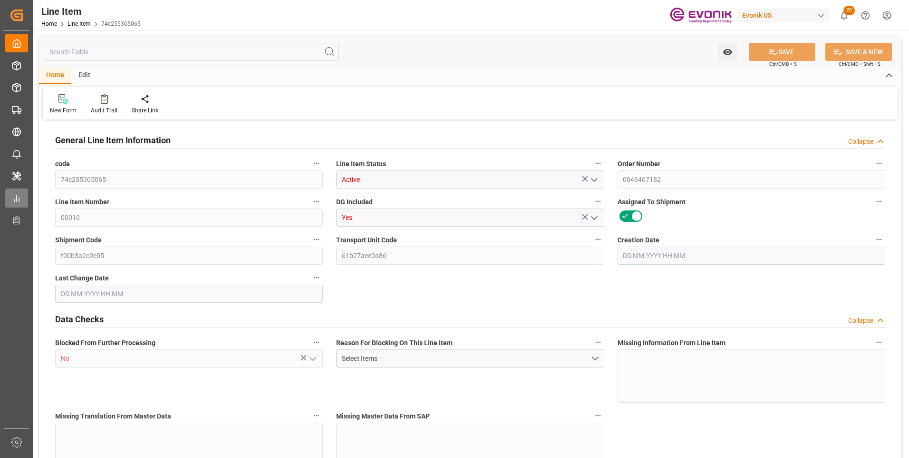
type input "17236.496"
type input "17252"
type input "0"
type input "06.08.2025 17:57"
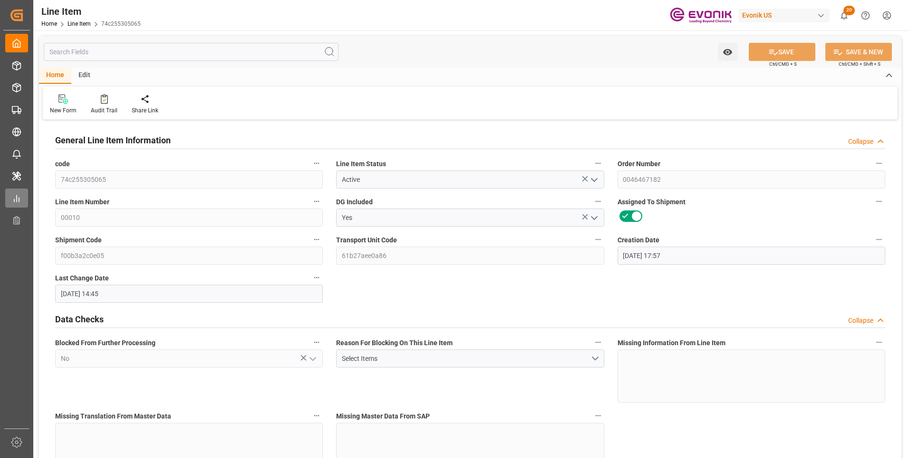
type input "30.09.2025 14:45"
type input "19.11.2025"
type input "05.10.2025"
type input "03.10.2025"
type input "30.09.2025"
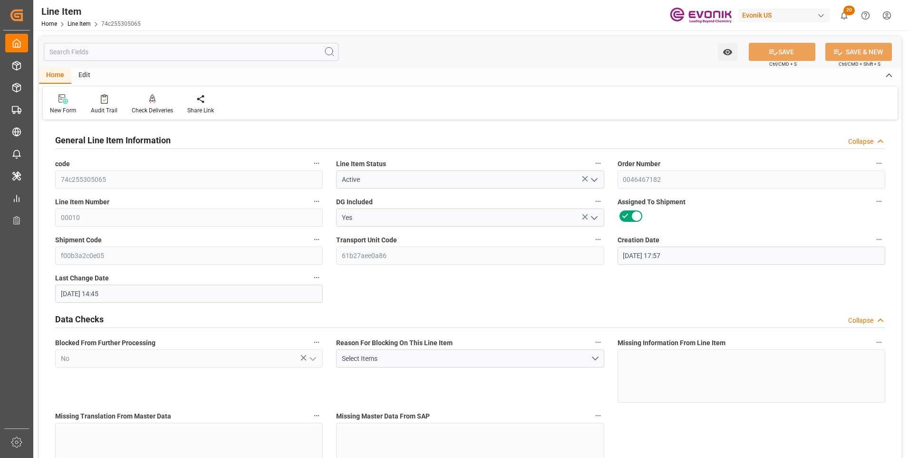
click at [144, 53] on input "text" at bounding box center [191, 52] width 295 height 18
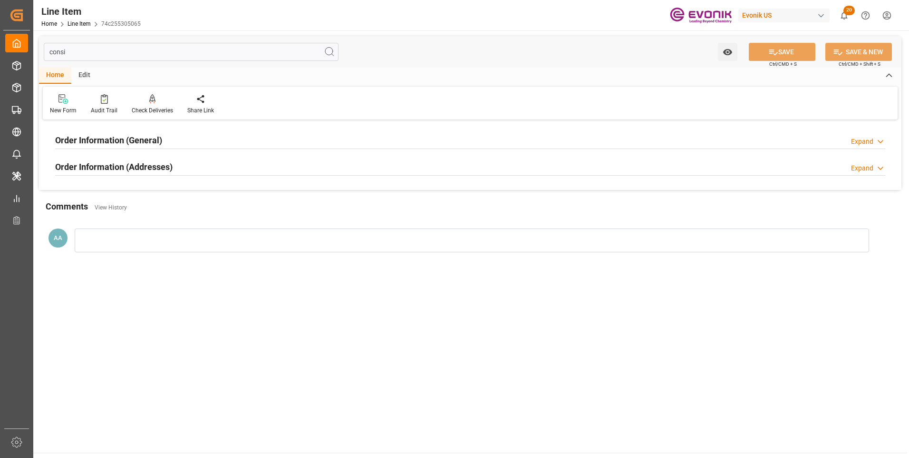
type input "consi"
click at [150, 135] on h2 "Order Information (General)" at bounding box center [108, 140] width 107 height 13
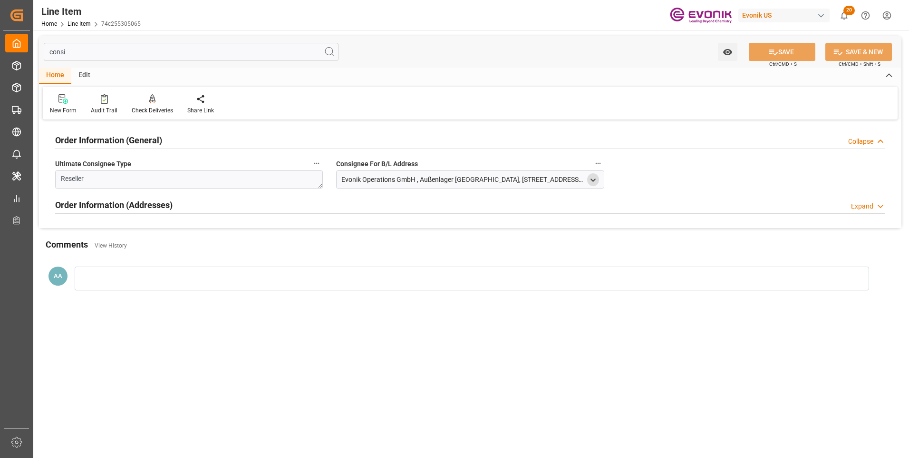
click at [596, 181] on icon "open menu" at bounding box center [593, 180] width 8 height 8
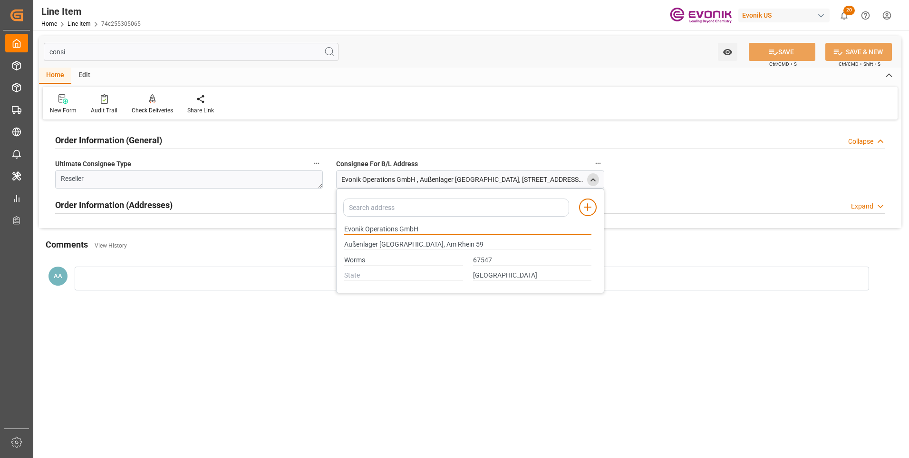
drag, startPoint x: 416, startPoint y: 228, endPoint x: 283, endPoint y: 227, distance: 132.7
click at [283, 227] on div "Order Information (General) Collapse Ultimate Consignee Type Reseller Consignee…" at bounding box center [470, 175] width 863 height 106
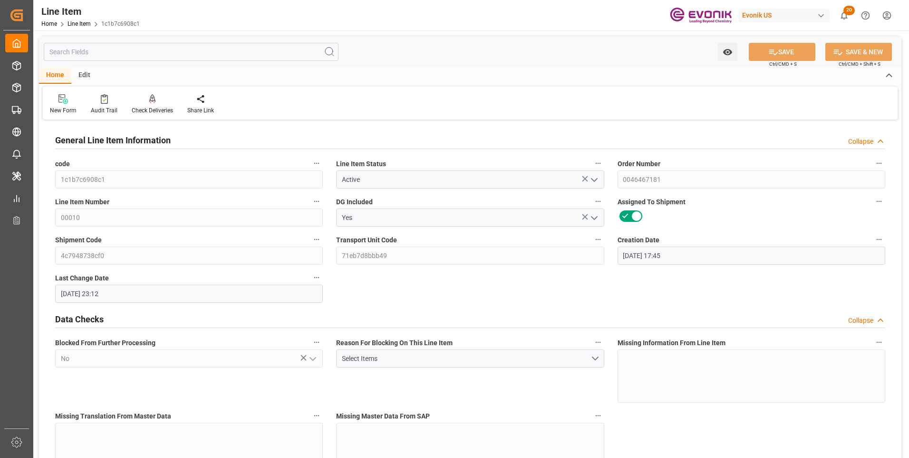
click at [178, 53] on input "text" at bounding box center [191, 52] width 295 height 18
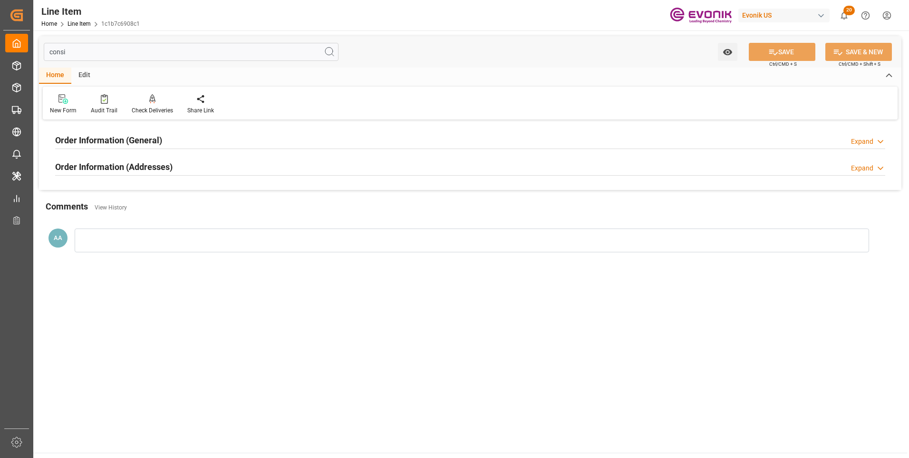
type input "consi"
click at [160, 138] on h2 "Order Information (General)" at bounding box center [108, 140] width 107 height 13
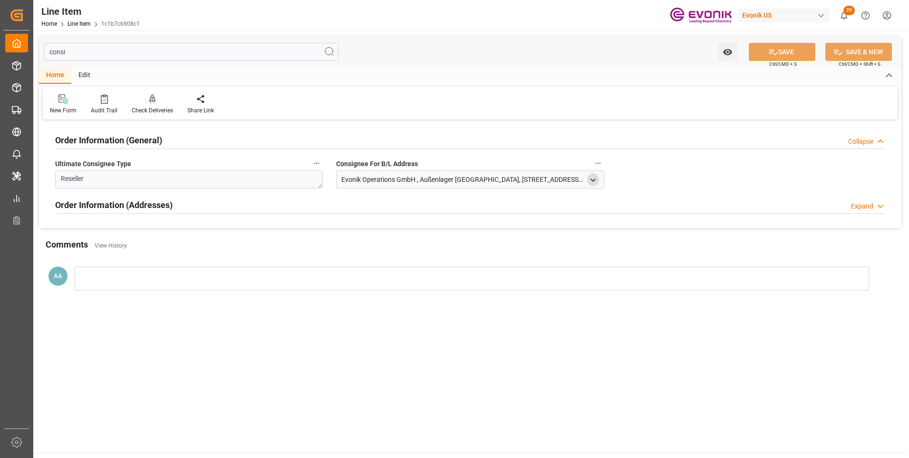
click at [590, 177] on icon "open menu" at bounding box center [593, 180] width 8 height 8
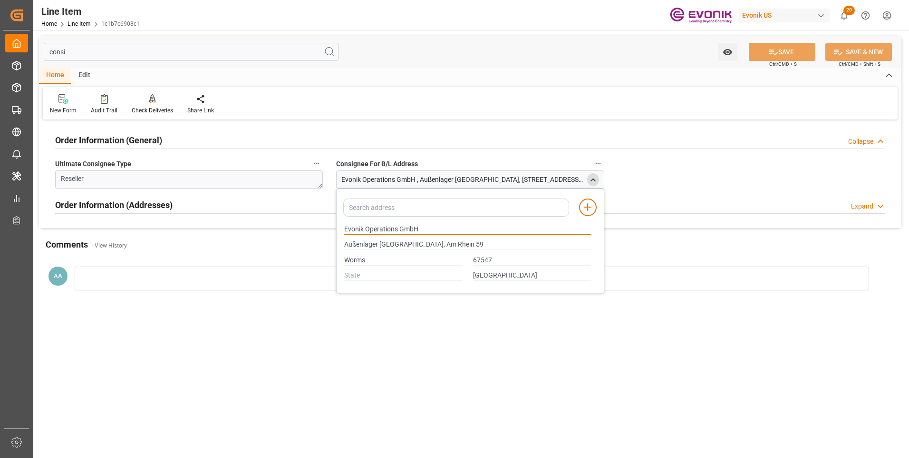
drag, startPoint x: 417, startPoint y: 227, endPoint x: 318, endPoint y: 222, distance: 99.6
click at [318, 222] on div "Order Information (General) Collapse Ultimate Consignee Type Reseller Consignee…" at bounding box center [470, 175] width 863 height 106
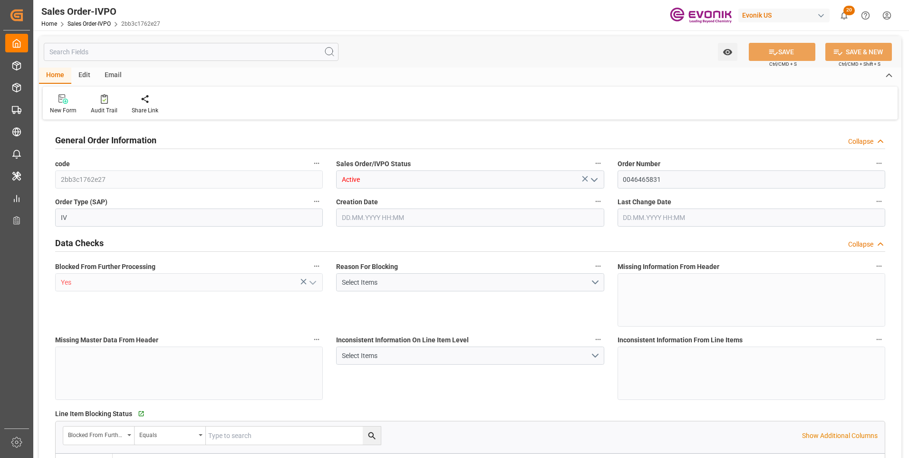
type input "BRSSZ"
type input "0"
type input "1"
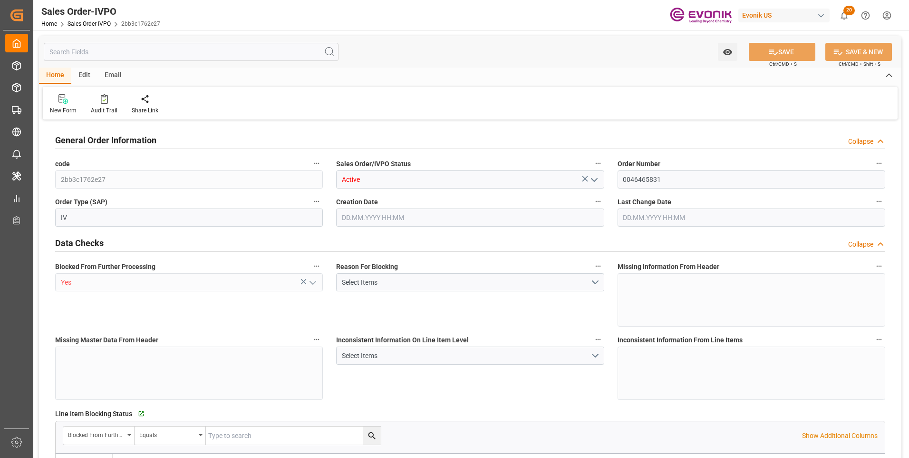
type input "9349.348"
type input "19.3812"
type input "17000"
type input "30"
type input "[DATE] 12:58"
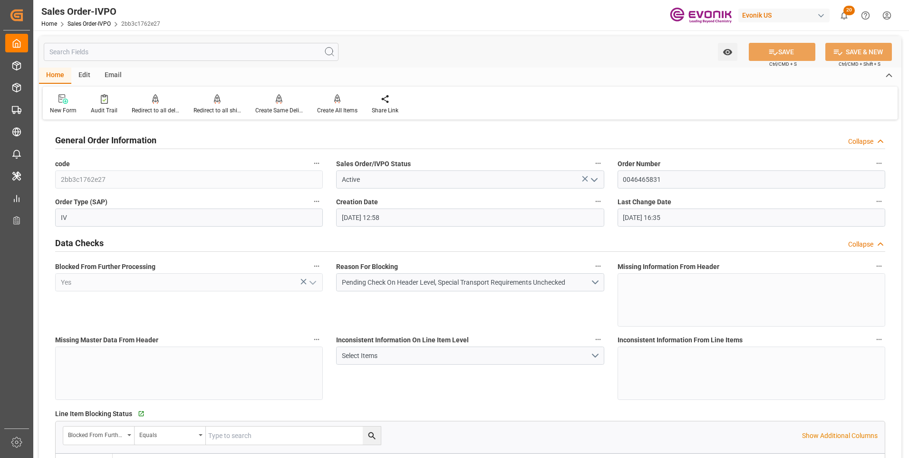
type input "[DATE] 16:35"
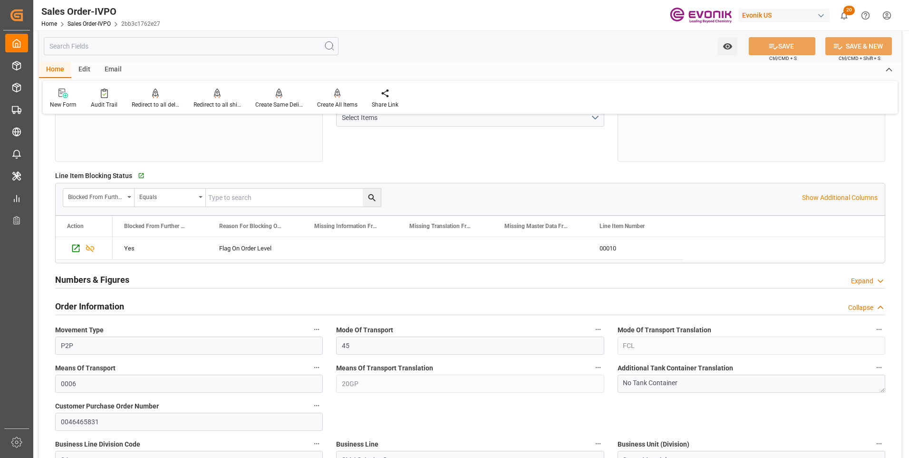
scroll to position [333, 0]
